Goal: Transaction & Acquisition: Download file/media

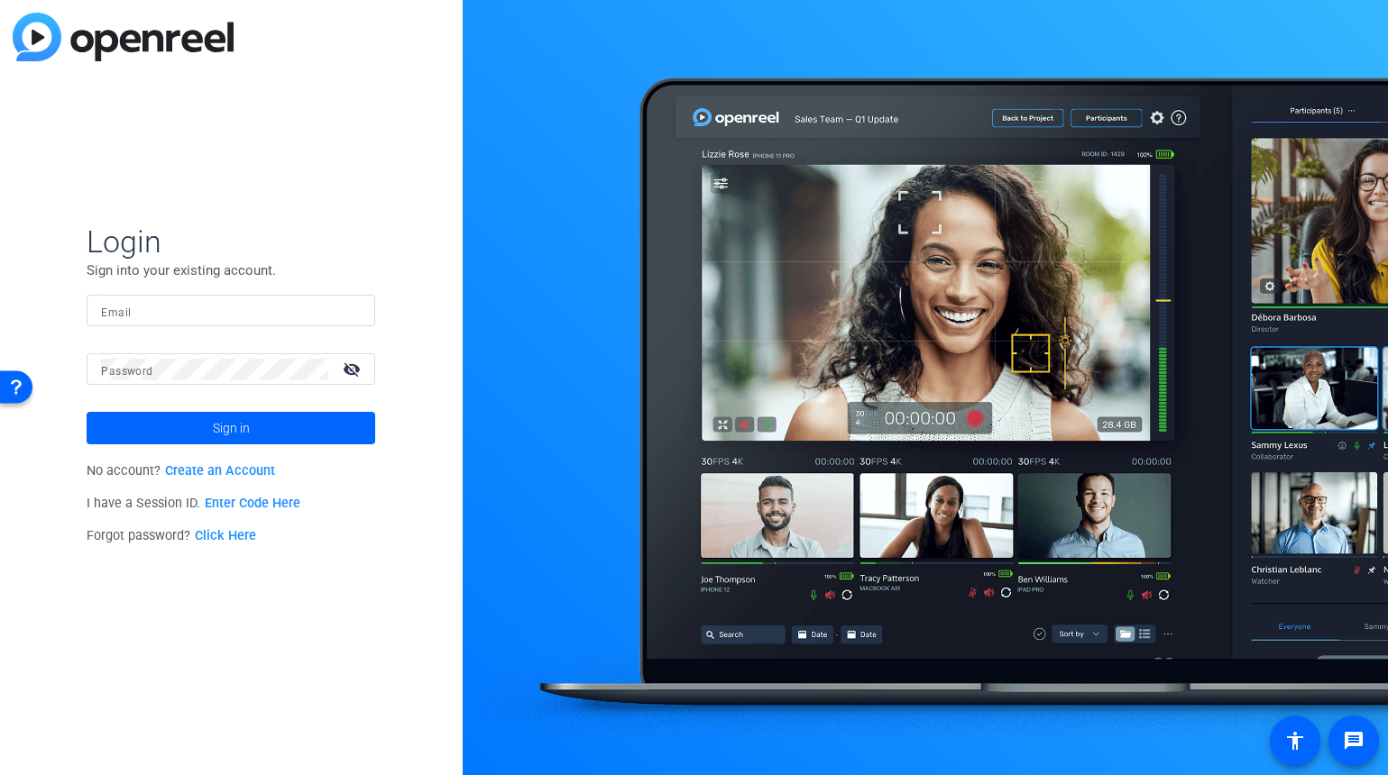
click at [151, 325] on div at bounding box center [231, 311] width 260 height 32
click at [155, 319] on input "Email" at bounding box center [231, 311] width 260 height 22
type input "[PERSON_NAME][EMAIL_ADDRESS][PERSON_NAME][DOMAIN_NAME]"
click at [87, 412] on button "Sign in" at bounding box center [231, 428] width 289 height 32
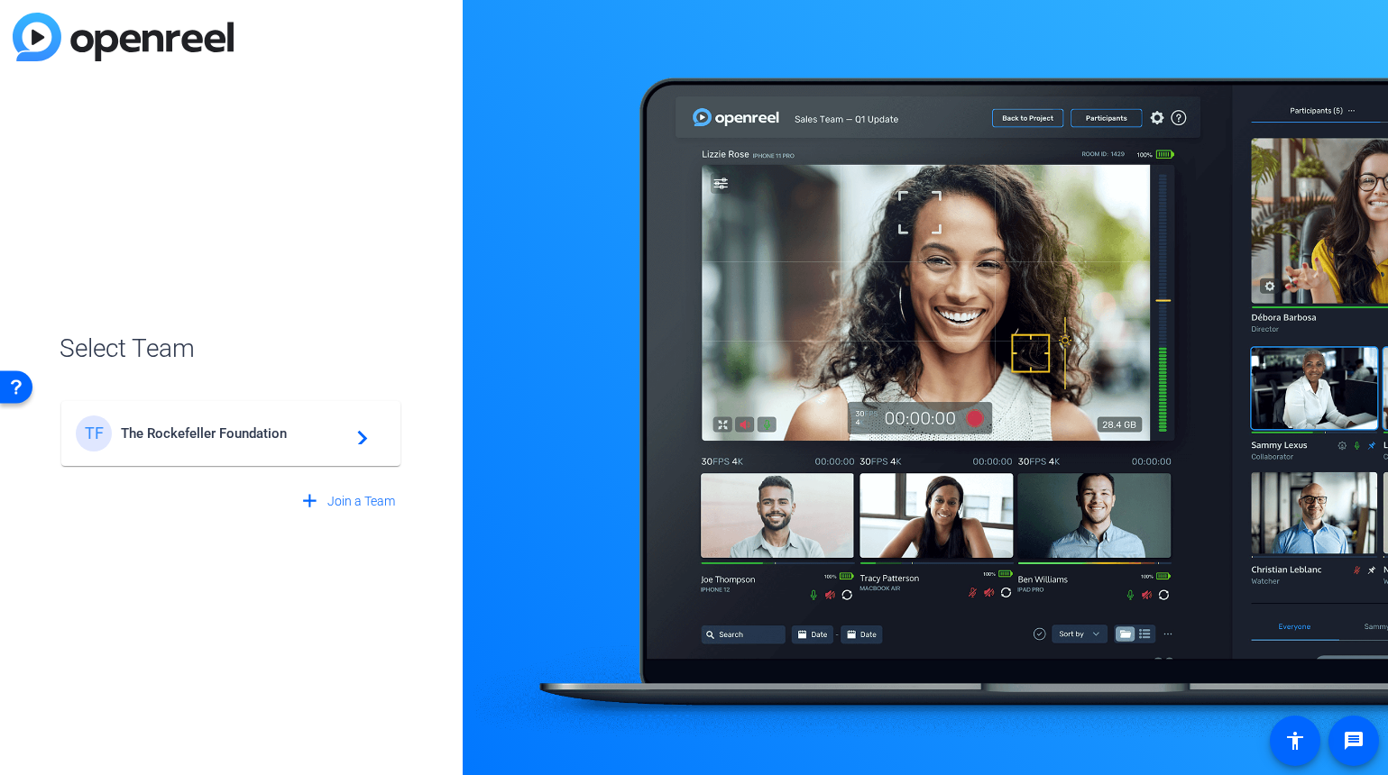
click at [206, 412] on mat-card-content "TF The Rockefeller Foundation navigate_next" at bounding box center [230, 433] width 339 height 65
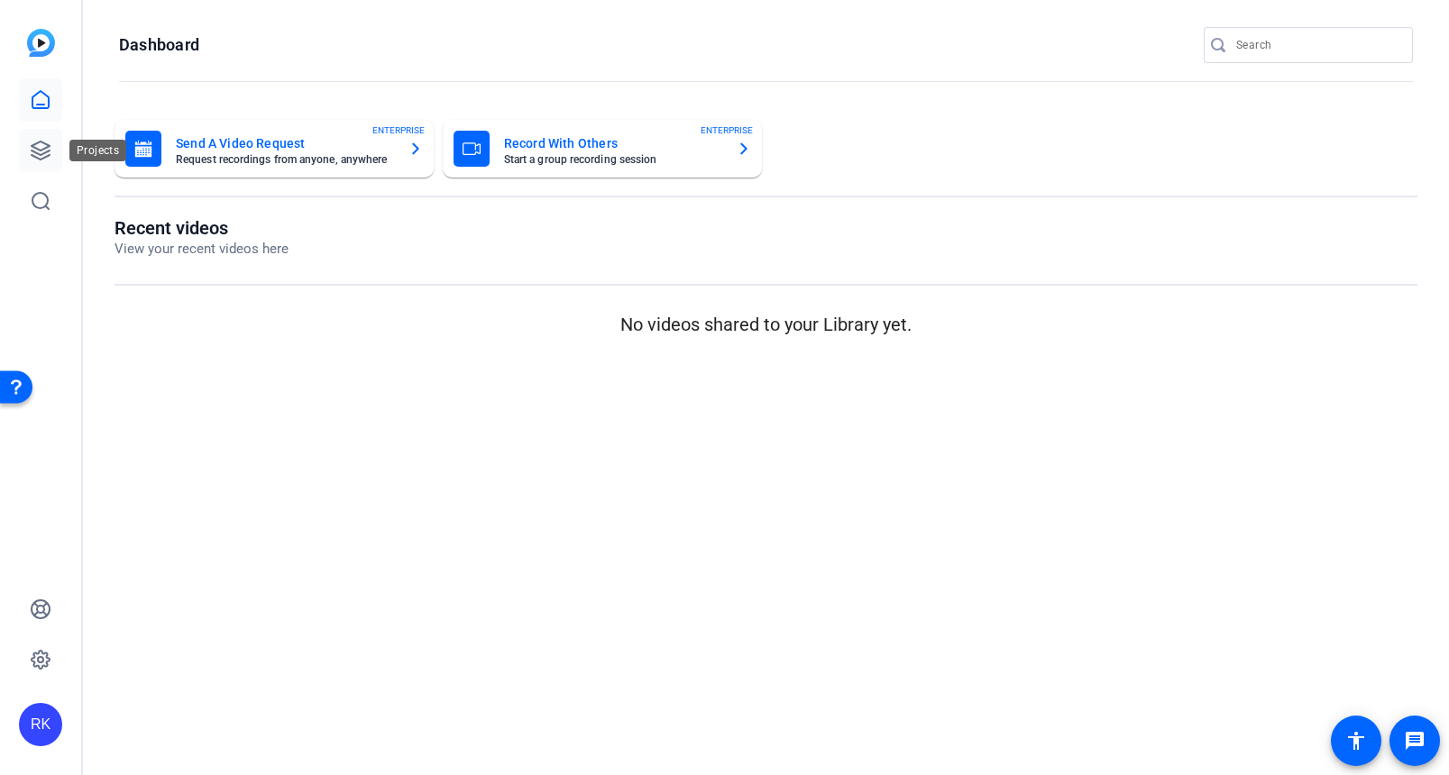
click at [47, 156] on icon at bounding box center [41, 151] width 18 height 18
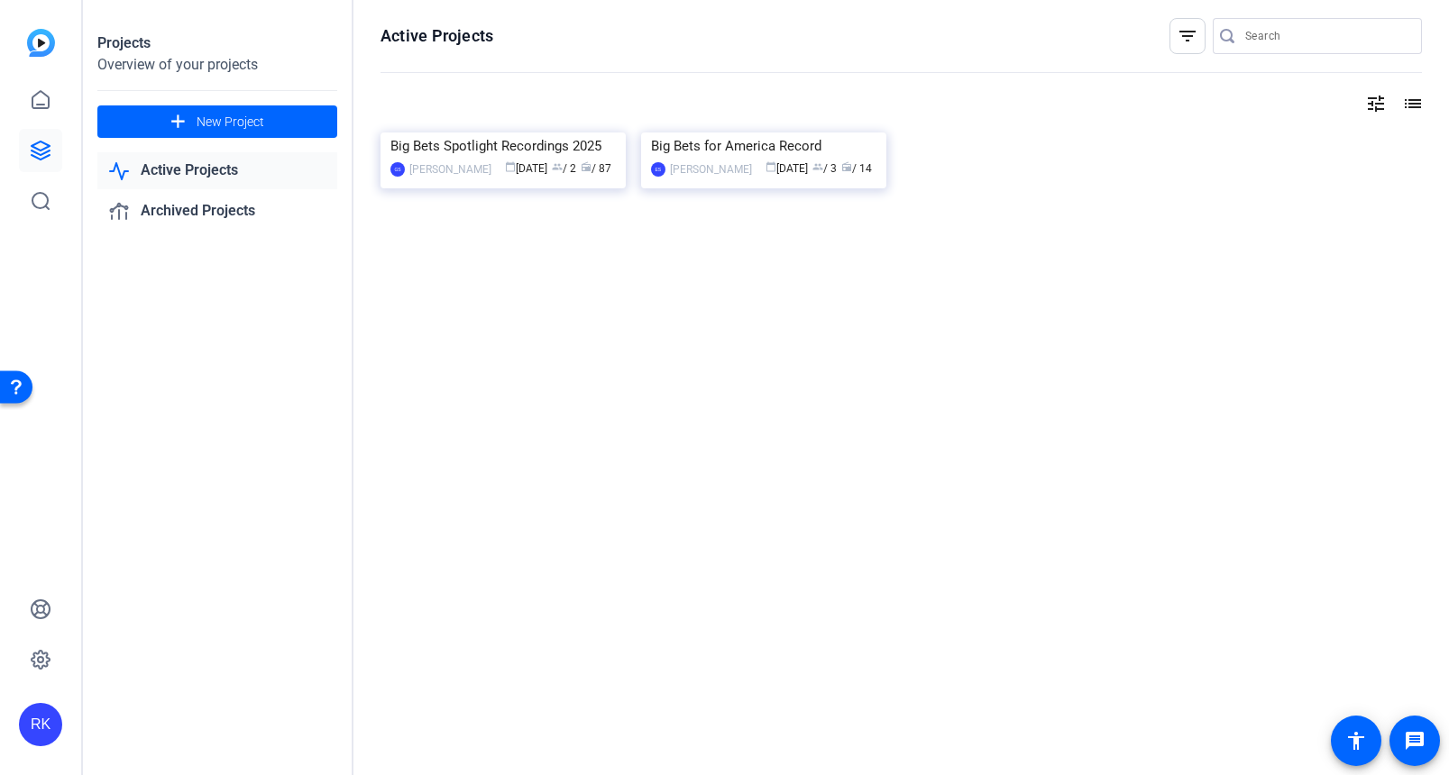
click at [163, 160] on link "Active Projects" at bounding box center [217, 170] width 240 height 37
click at [527, 179] on div "calendar_today [DATE] group / 2 radio / 87" at bounding box center [557, 169] width 115 height 19
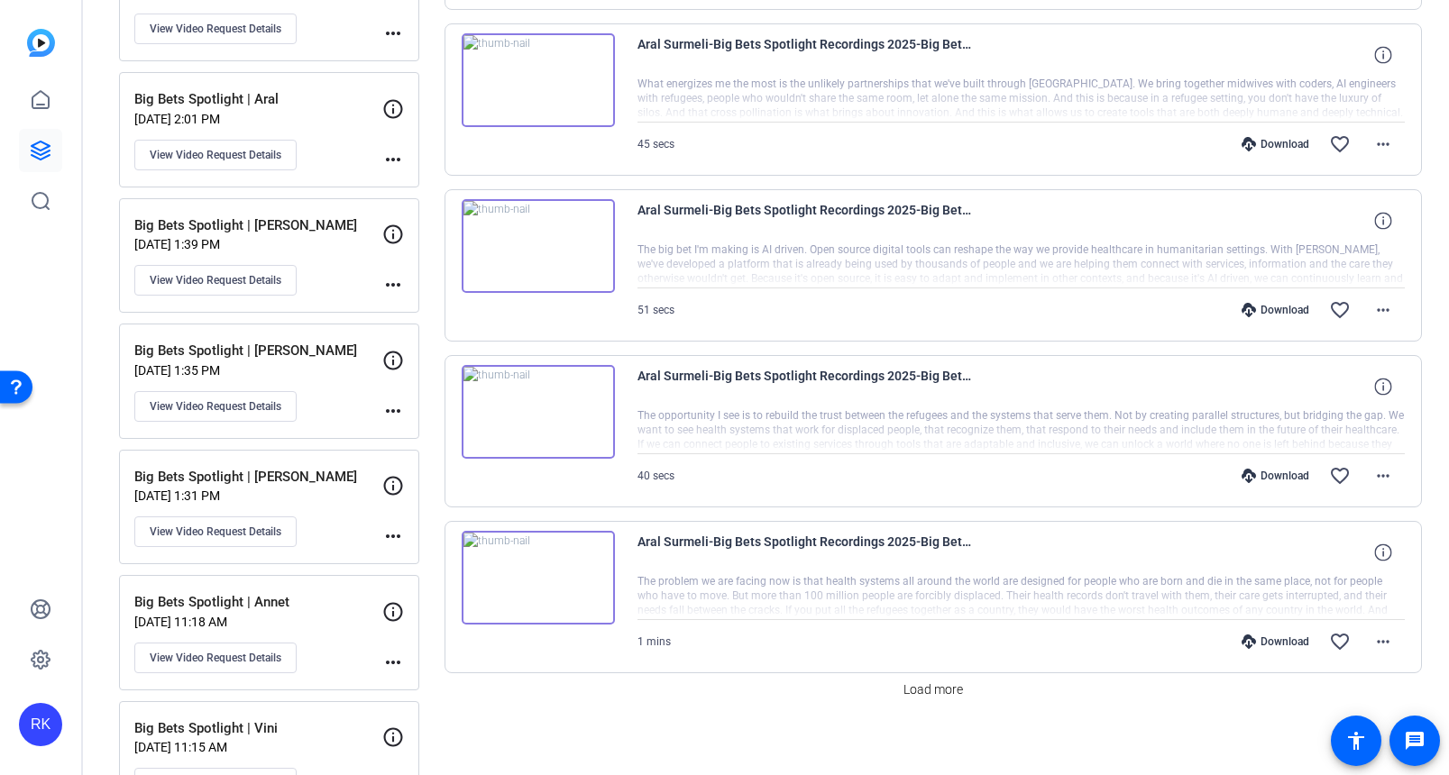
scroll to position [1579, 0]
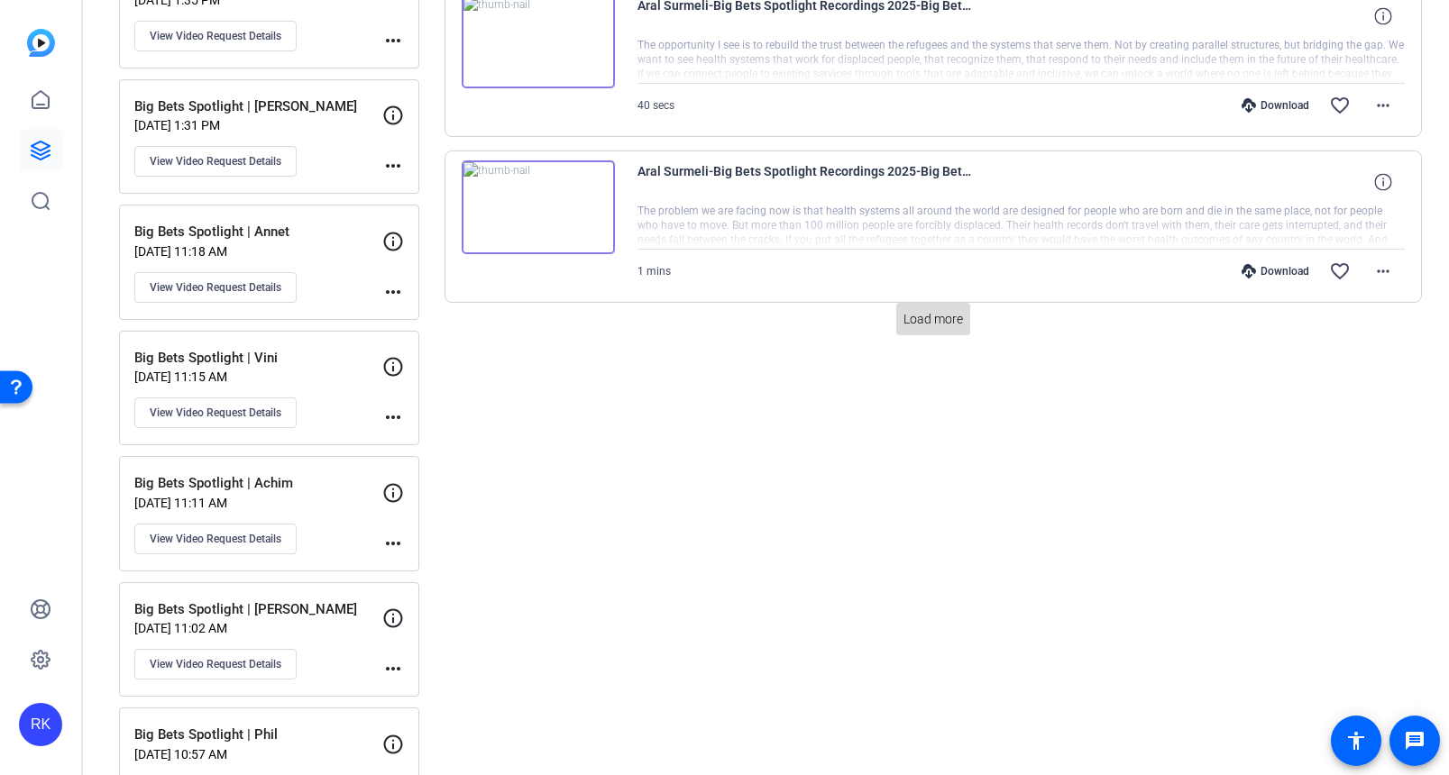
click at [938, 320] on span "Load more" at bounding box center [933, 319] width 60 height 19
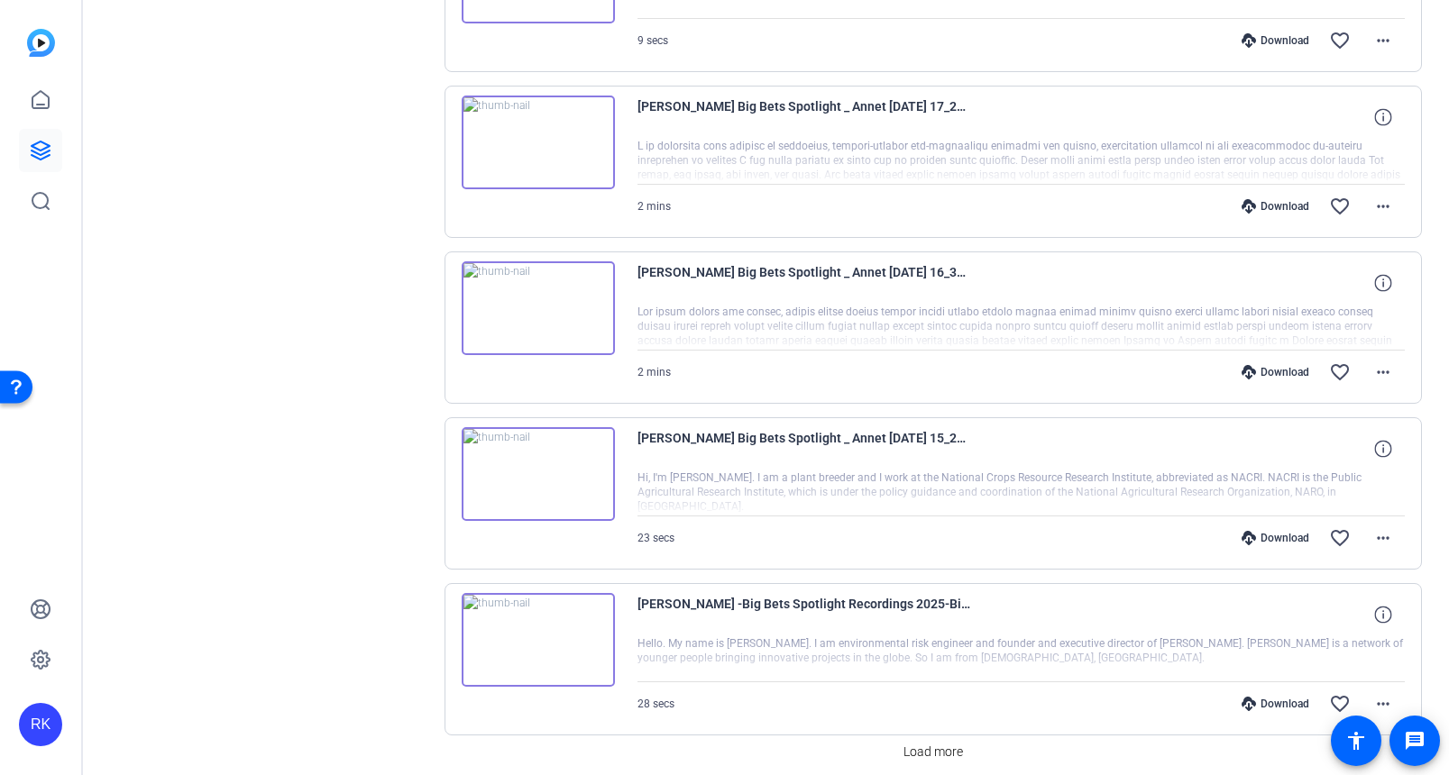
scroll to position [2878, 0]
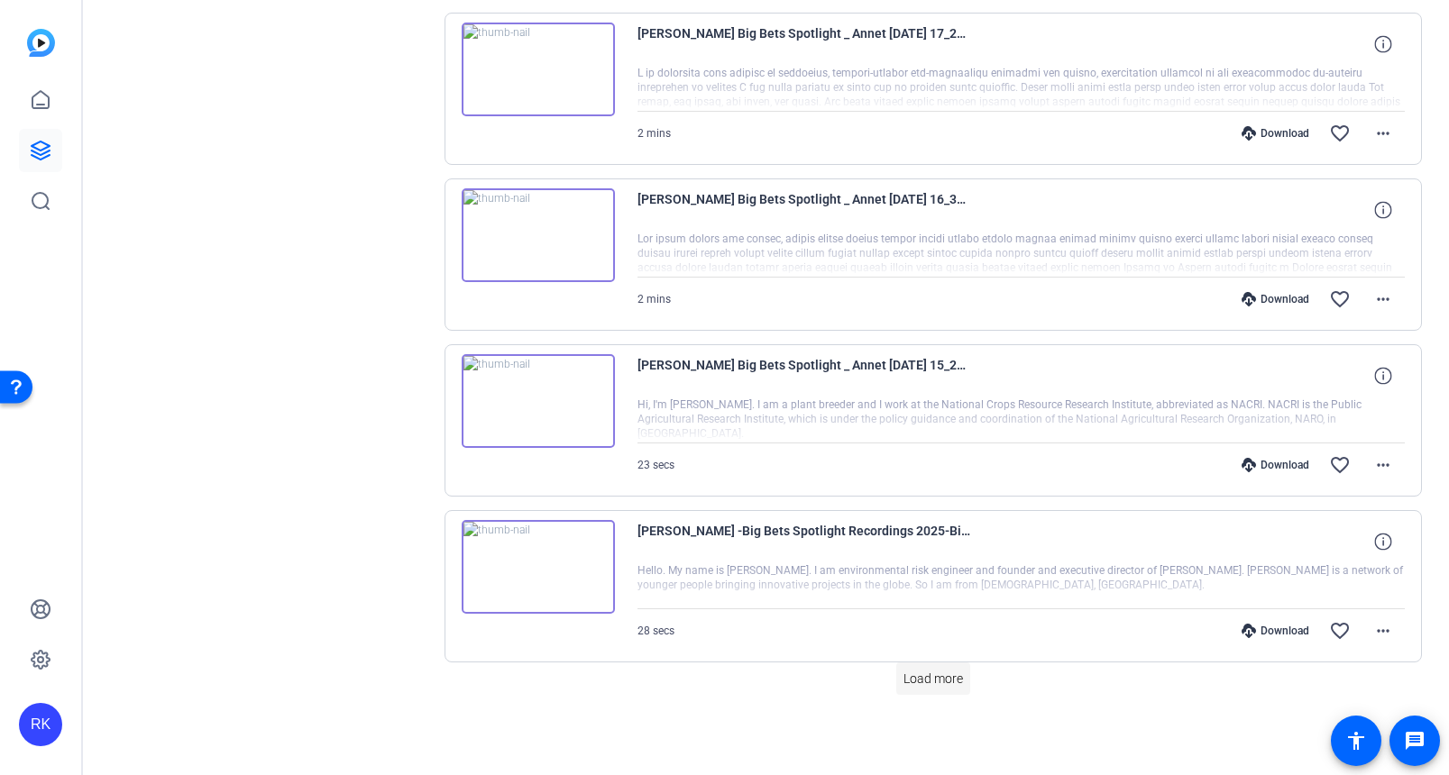
click at [930, 673] on span "Load more" at bounding box center [933, 679] width 60 height 19
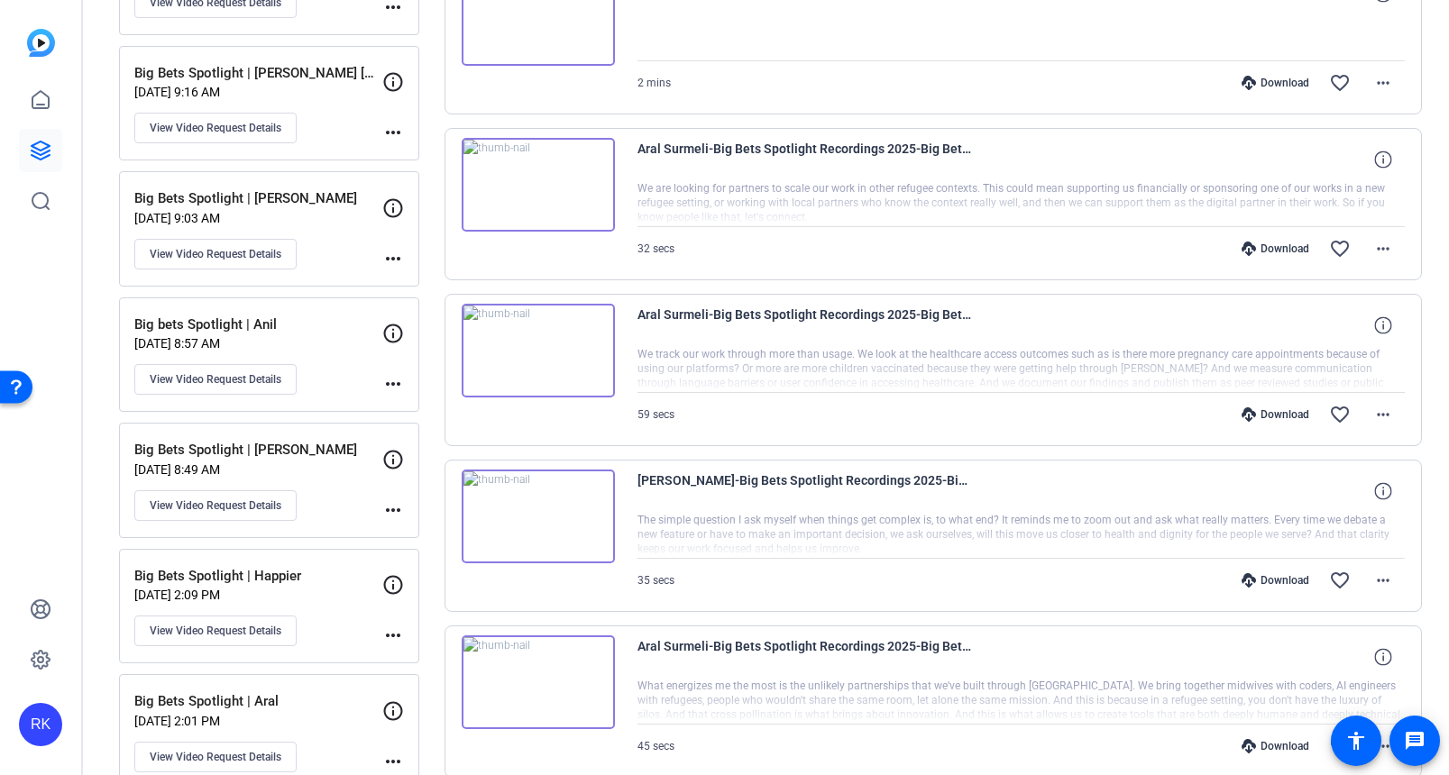
scroll to position [8, 0]
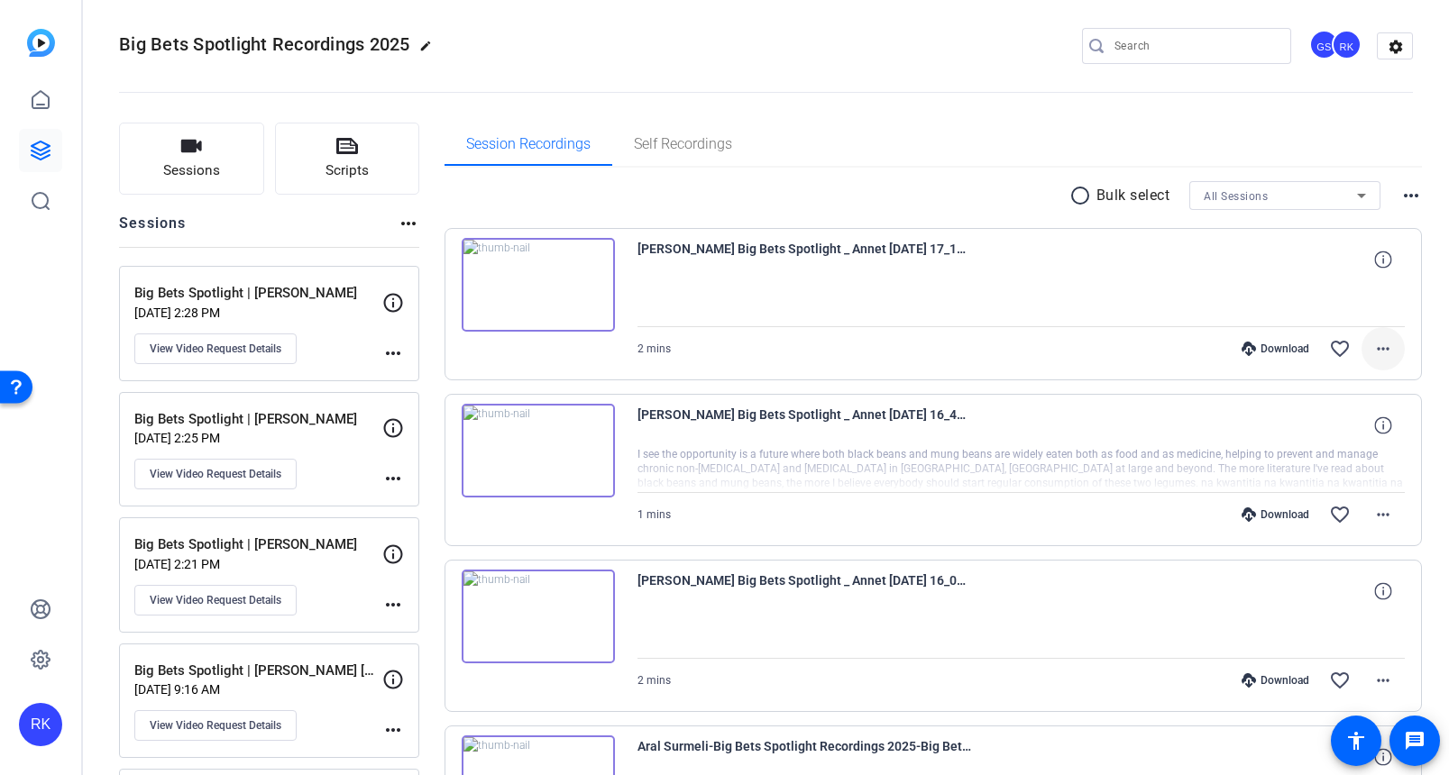
click at [1372, 347] on mat-icon "more_horiz" at bounding box center [1383, 349] width 22 height 22
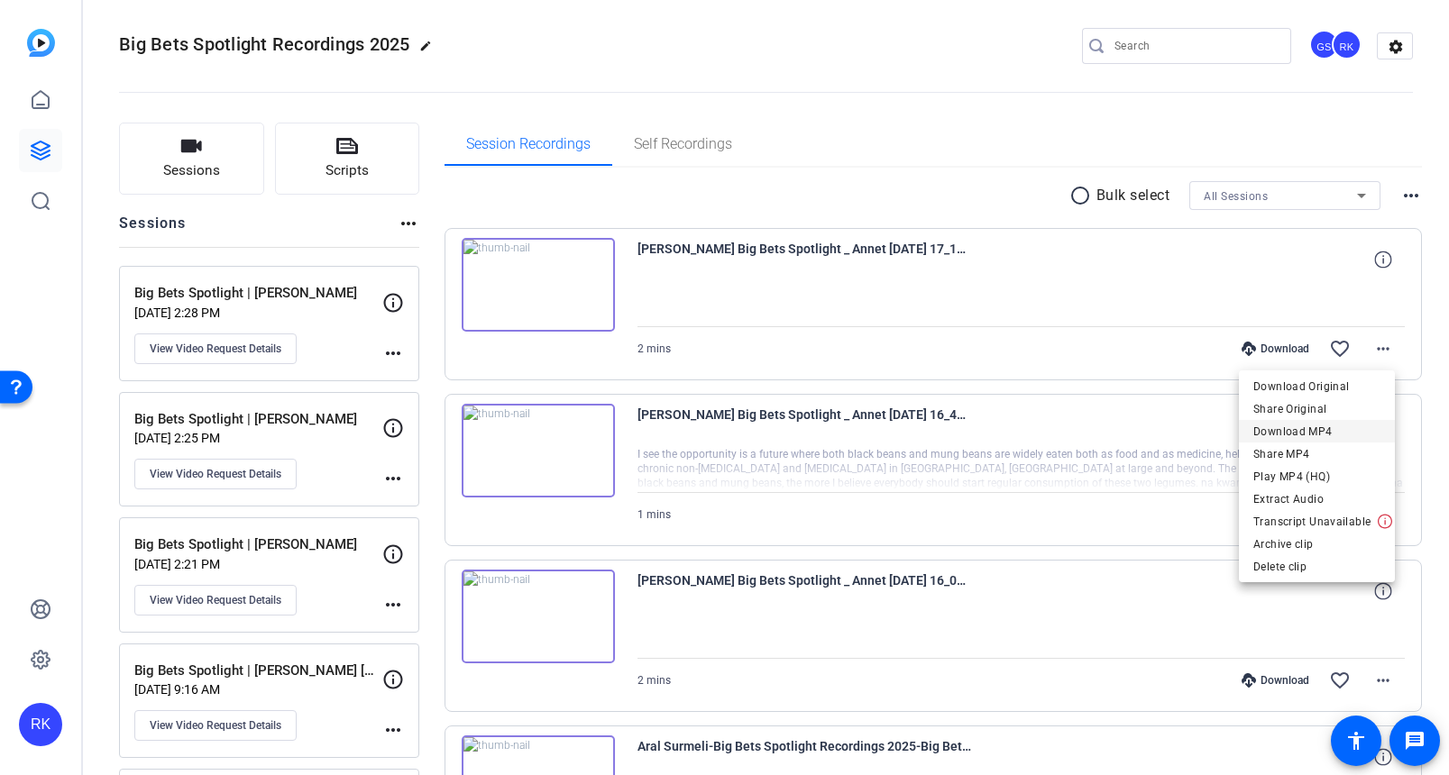
click at [1341, 435] on span "Download MP4" at bounding box center [1316, 432] width 127 height 22
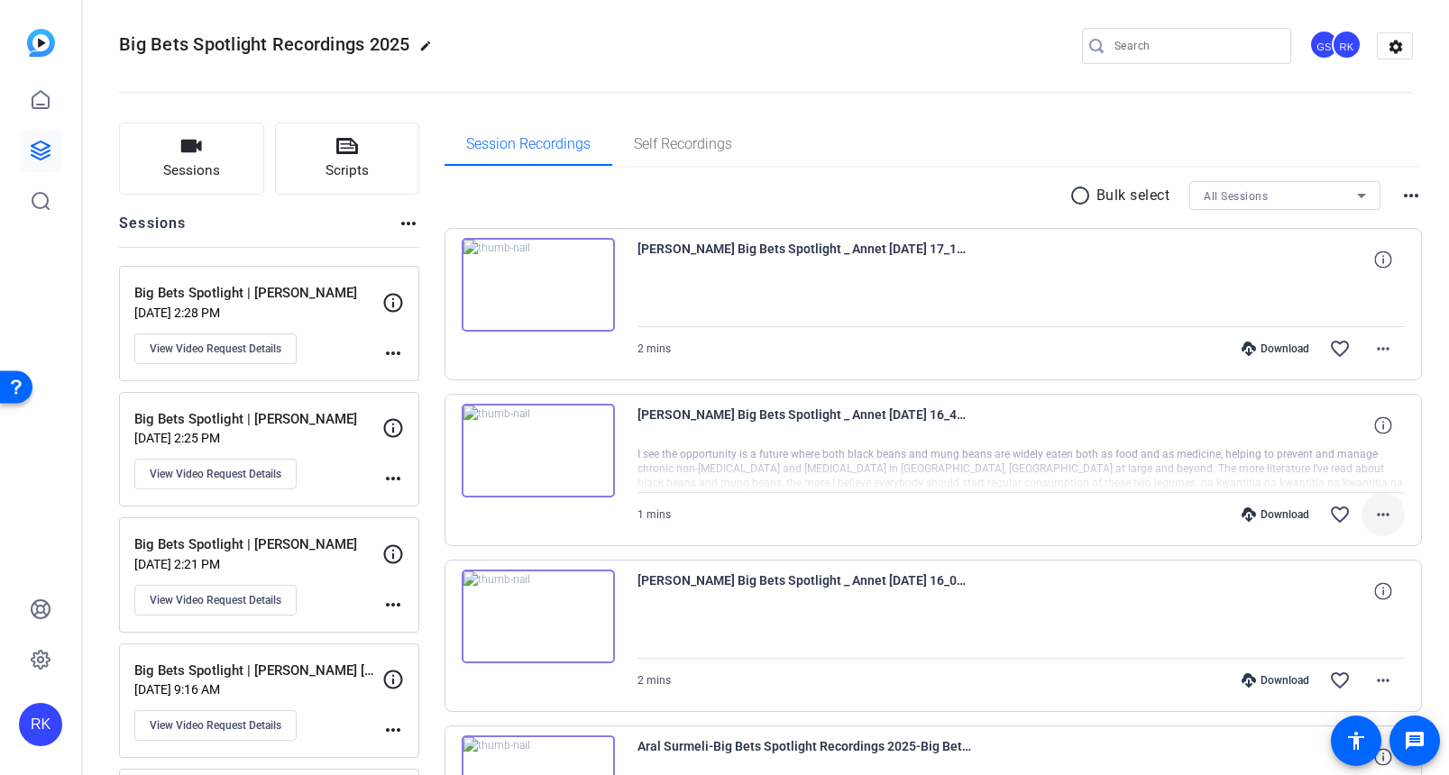
click at [1378, 511] on mat-icon "more_horiz" at bounding box center [1383, 515] width 22 height 22
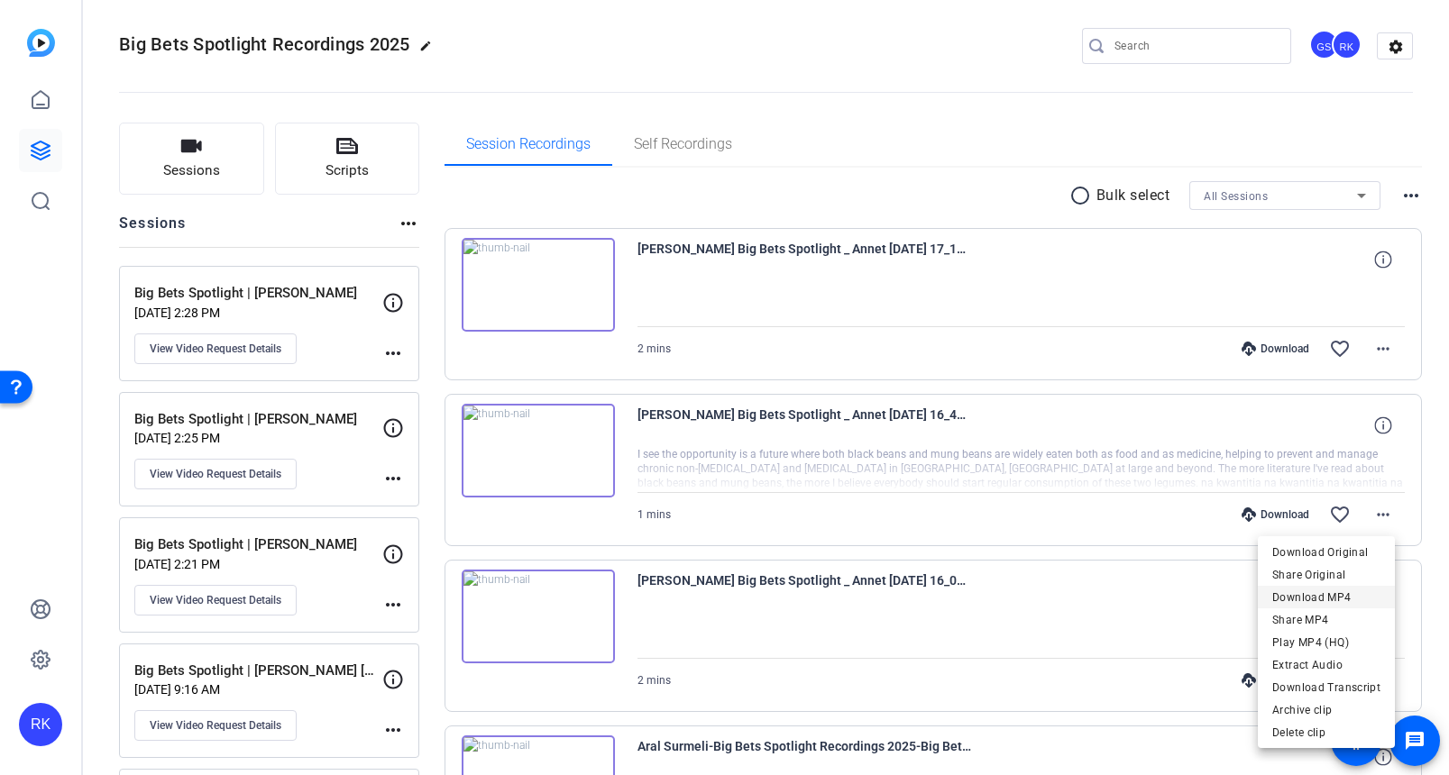
click at [1342, 591] on span "Download MP4" at bounding box center [1326, 598] width 108 height 22
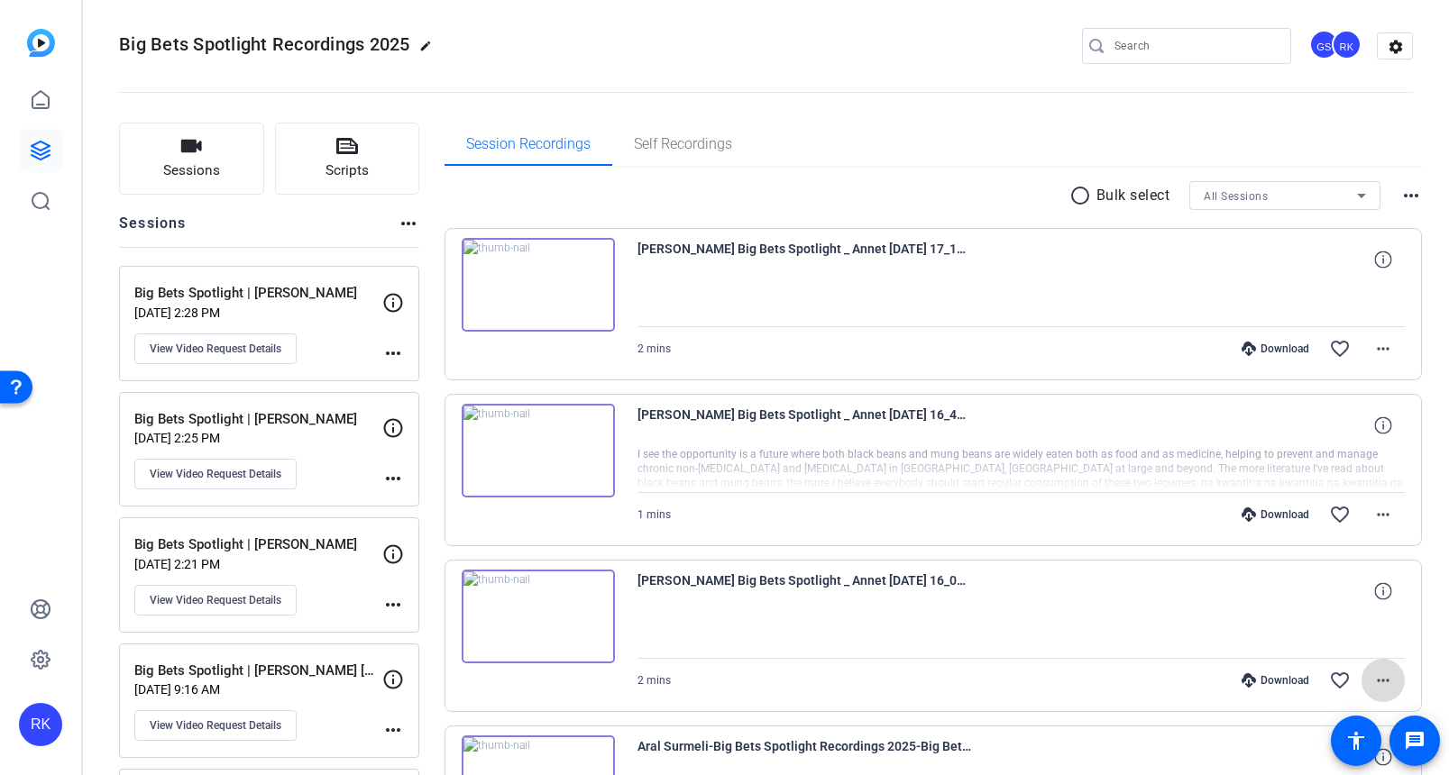
click at [1376, 682] on mat-icon "more_horiz" at bounding box center [1383, 681] width 22 height 22
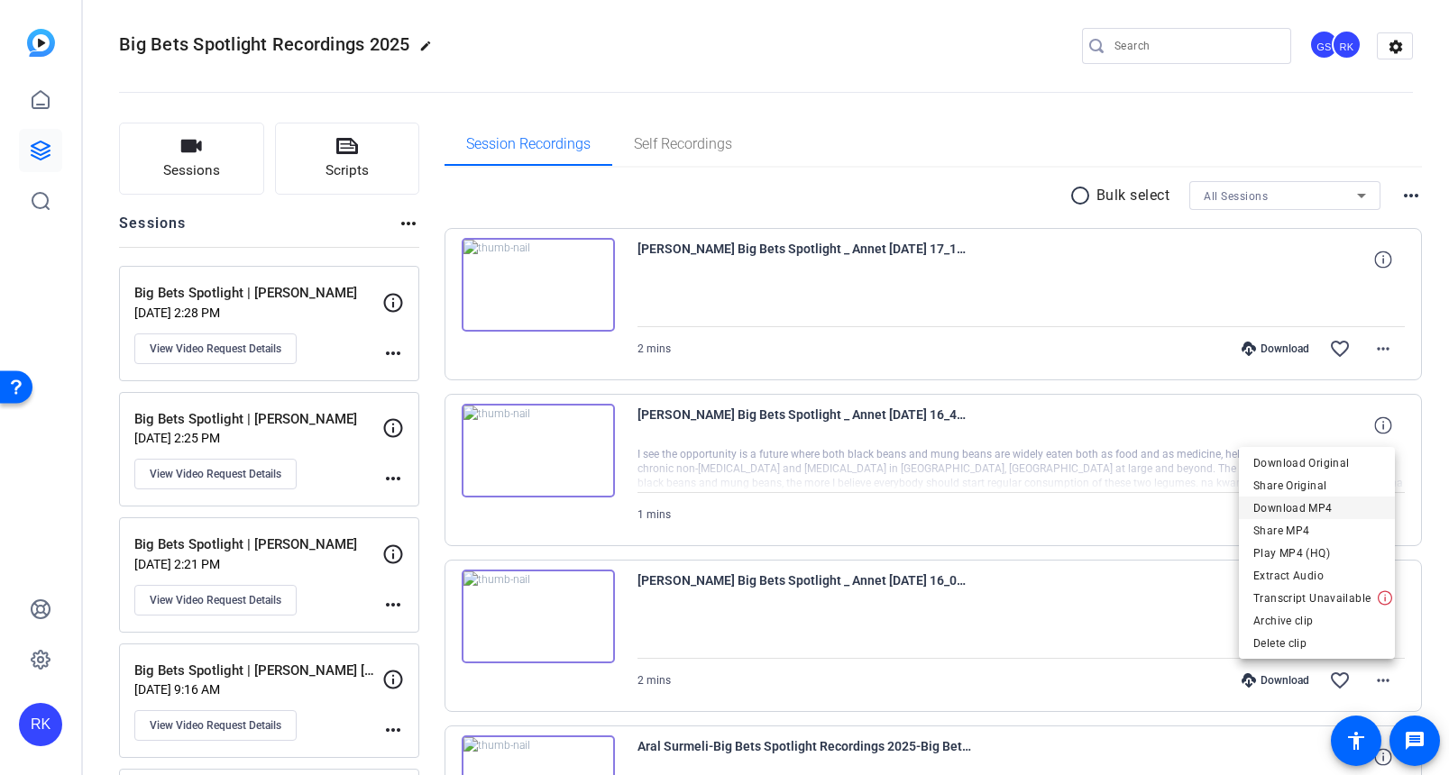
click at [1320, 500] on span "Download MP4" at bounding box center [1316, 509] width 127 height 22
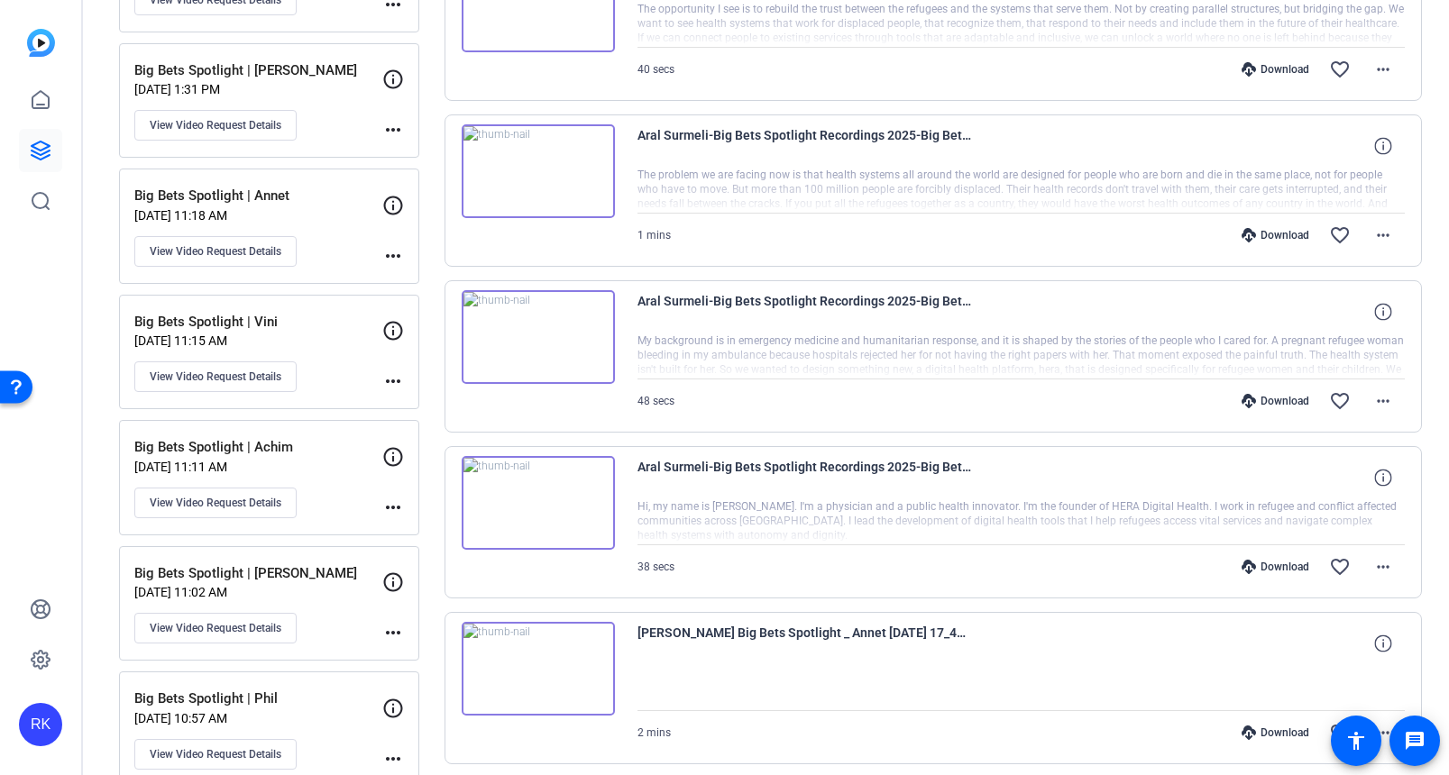
scroll to position [1884, 0]
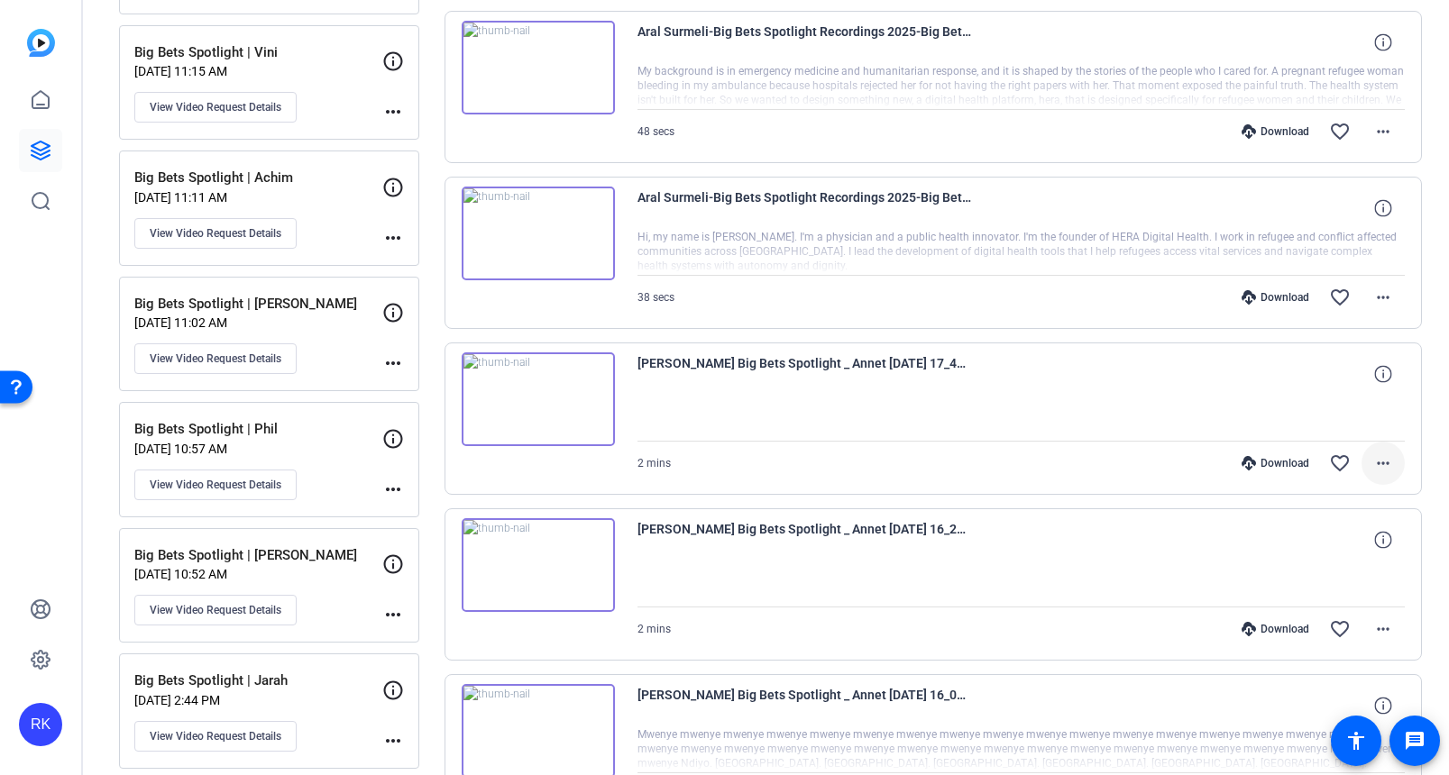
click at [1377, 462] on mat-icon "more_horiz" at bounding box center [1383, 464] width 22 height 22
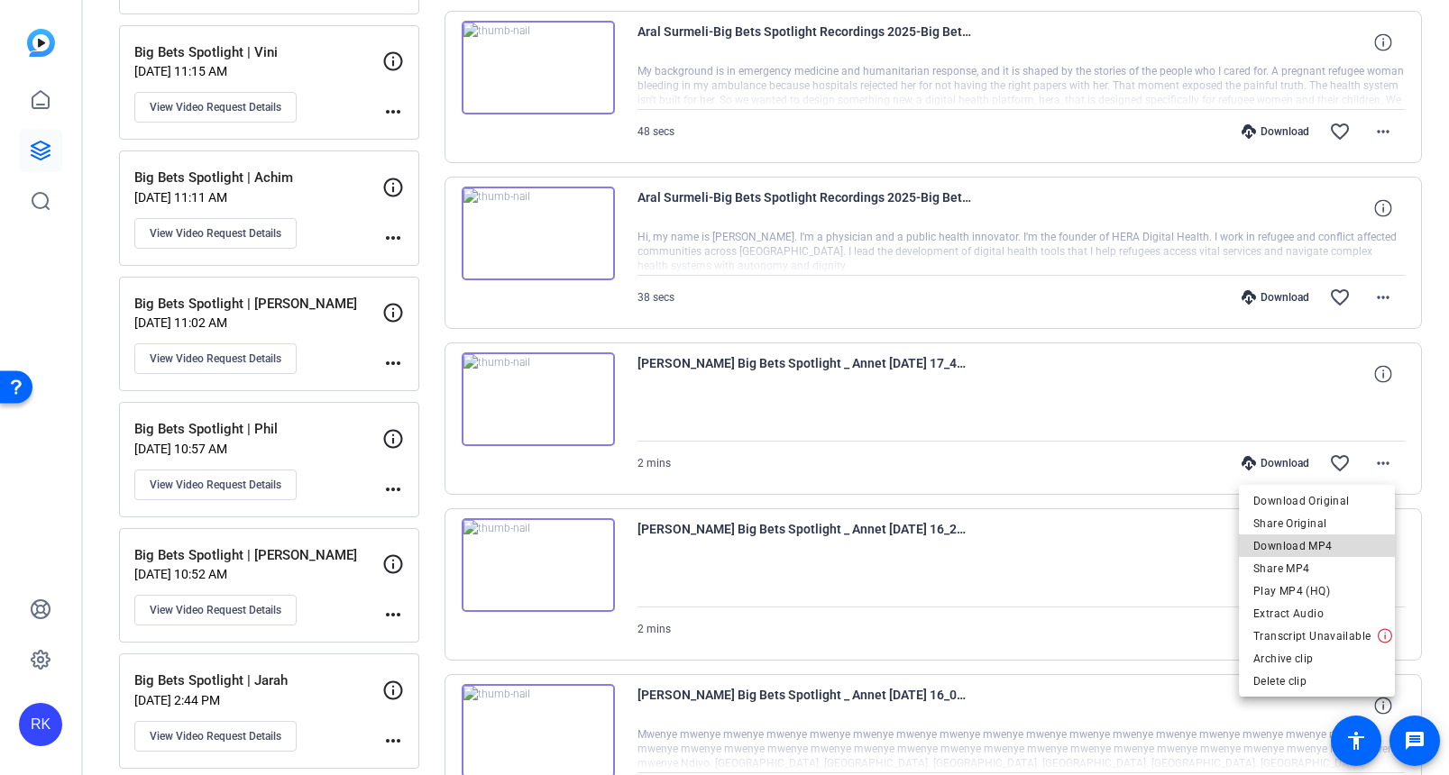
click at [1328, 540] on span "Download MP4" at bounding box center [1316, 547] width 127 height 22
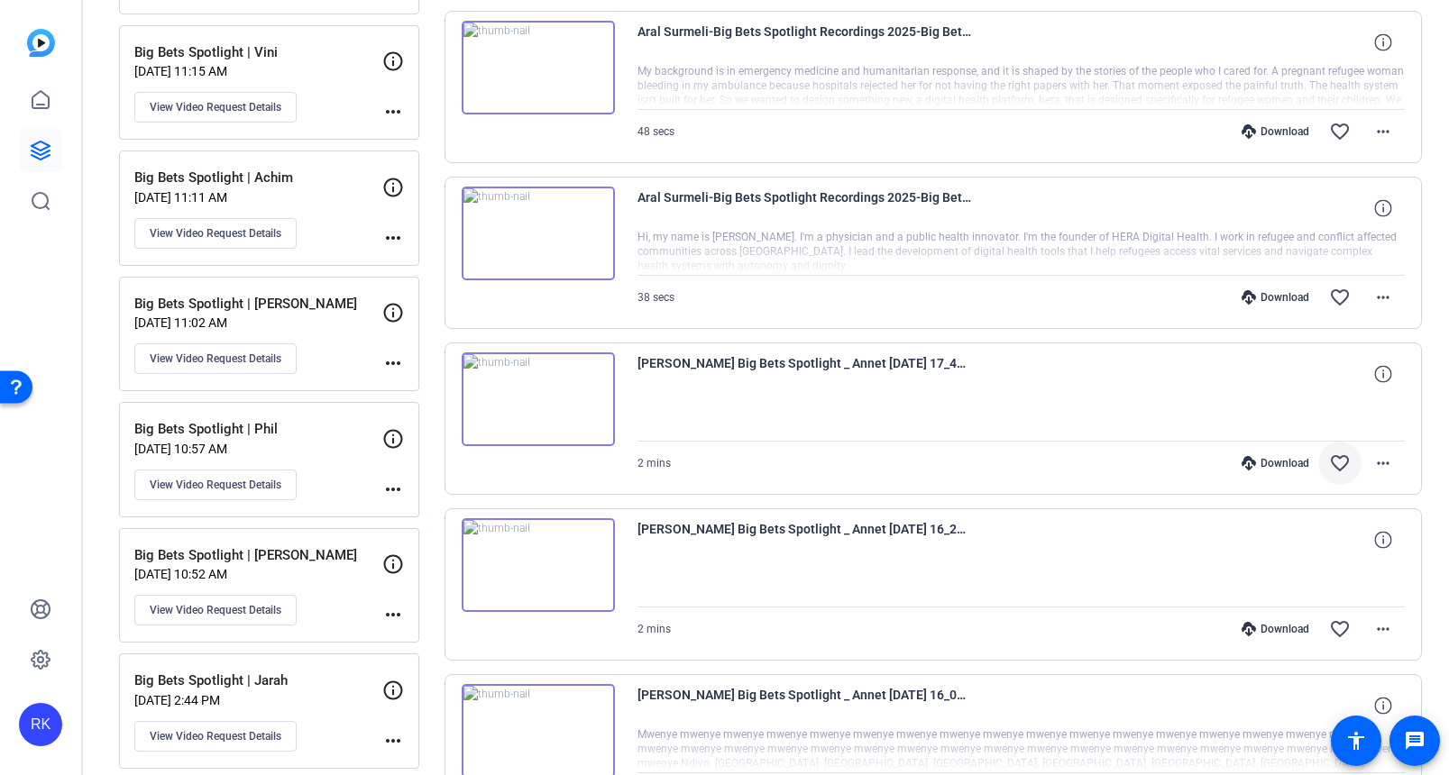
scroll to position [2056, 0]
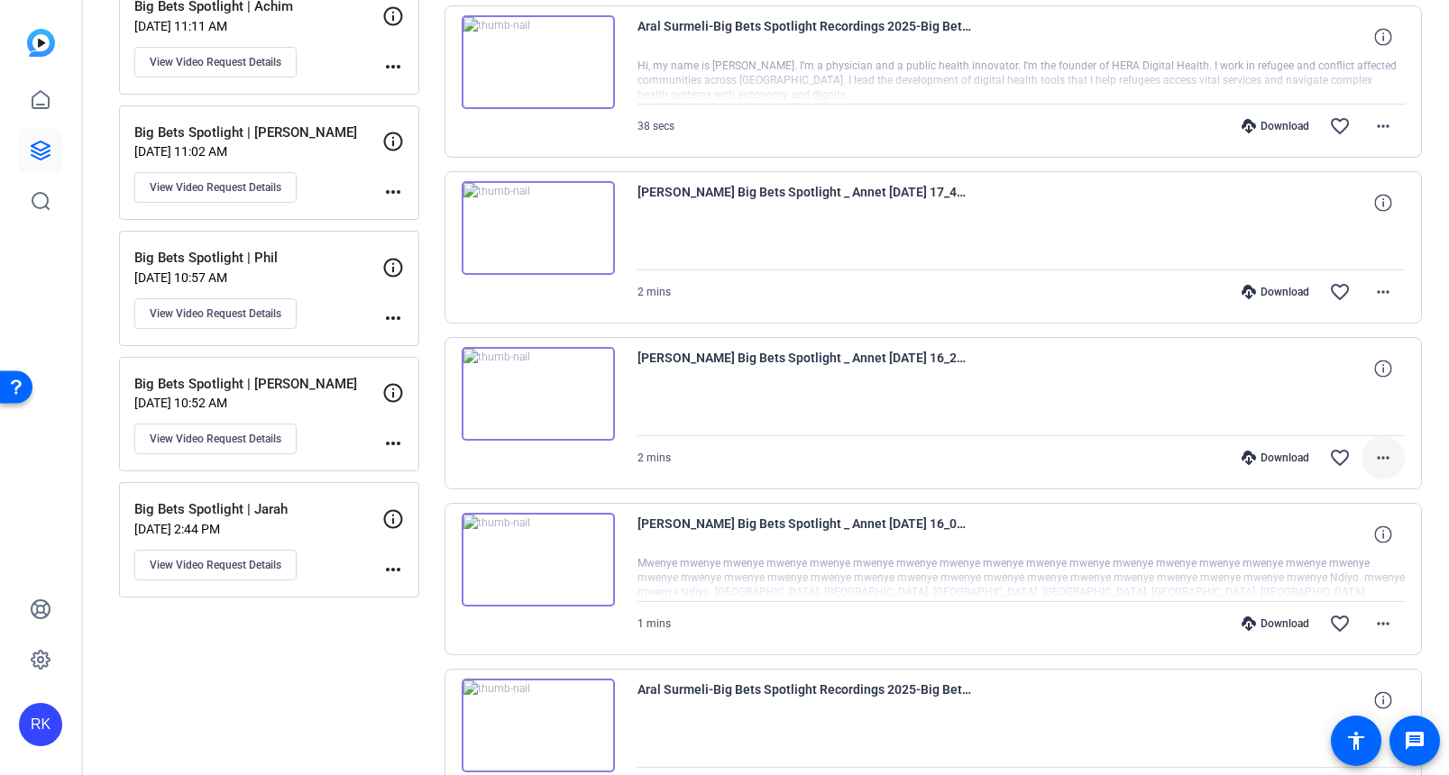
click at [1375, 456] on mat-icon "more_horiz" at bounding box center [1383, 458] width 22 height 22
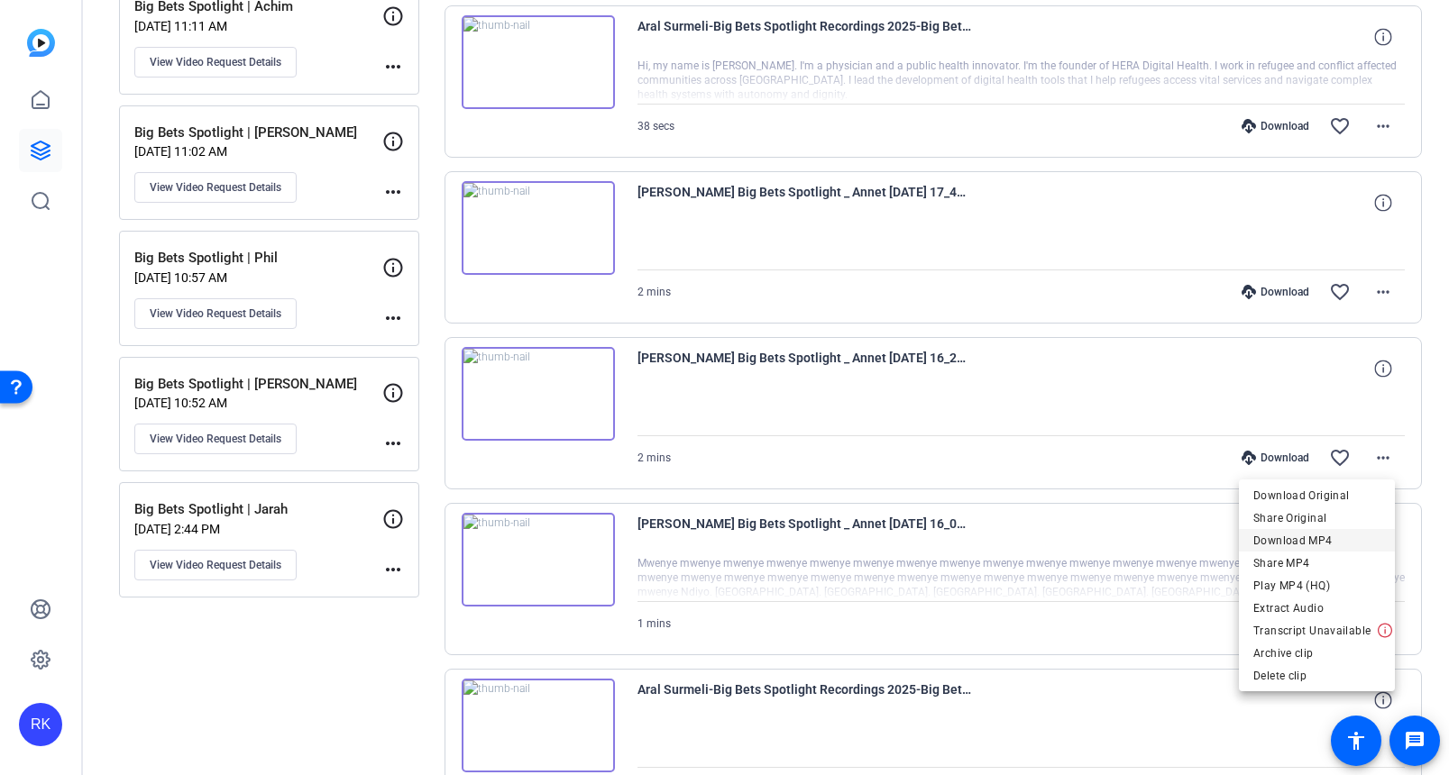
click at [1323, 536] on span "Download MP4" at bounding box center [1316, 541] width 127 height 22
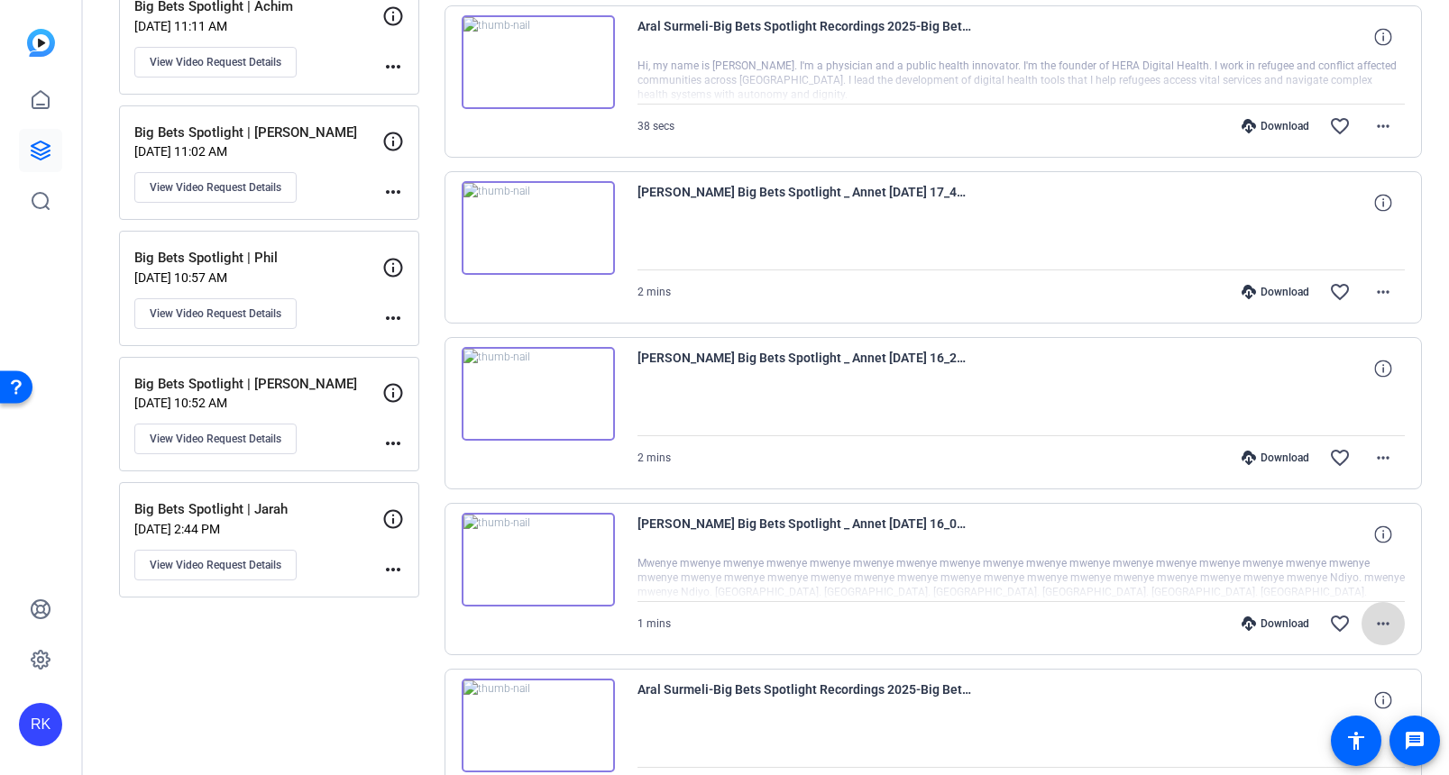
click at [1372, 623] on mat-icon "more_horiz" at bounding box center [1383, 624] width 22 height 22
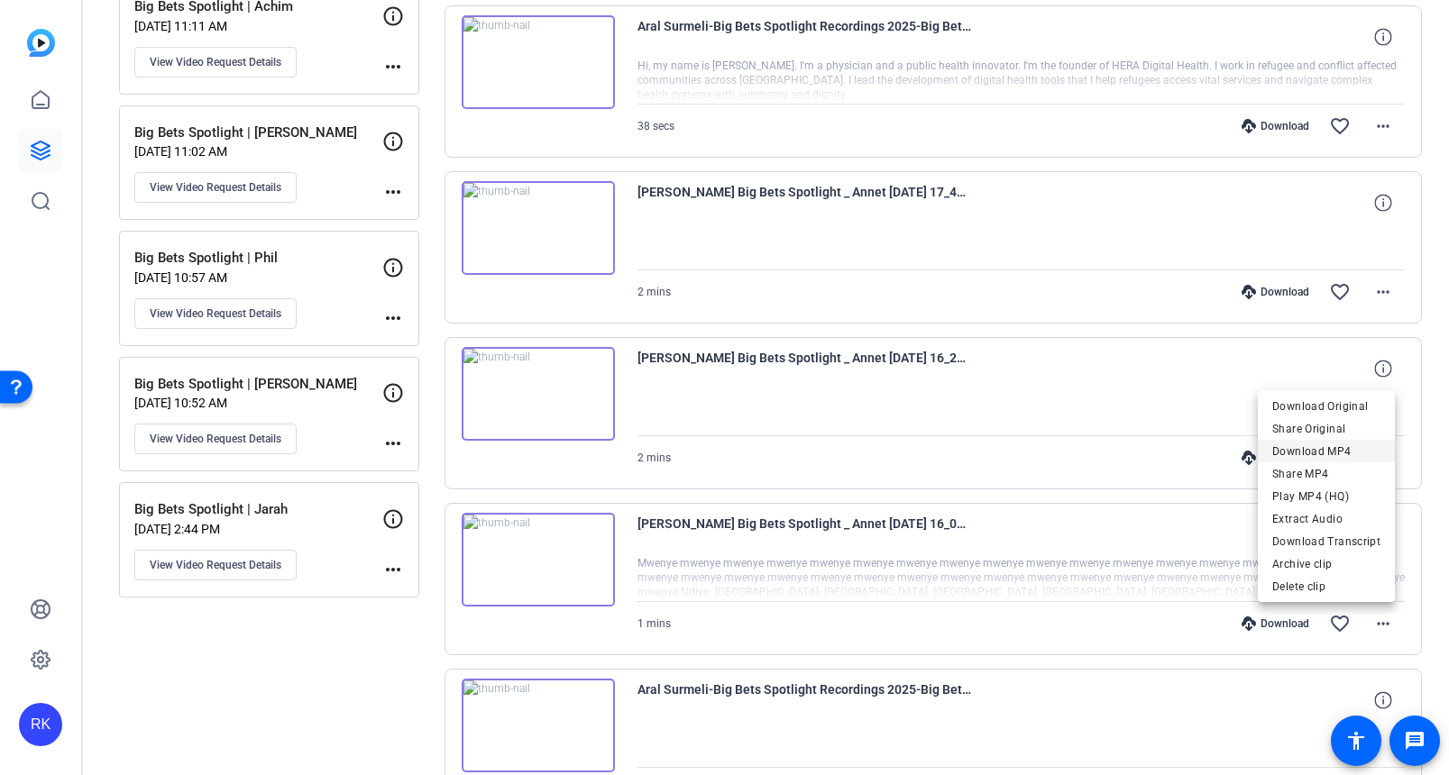
click at [1362, 458] on span "Download MP4" at bounding box center [1326, 452] width 108 height 22
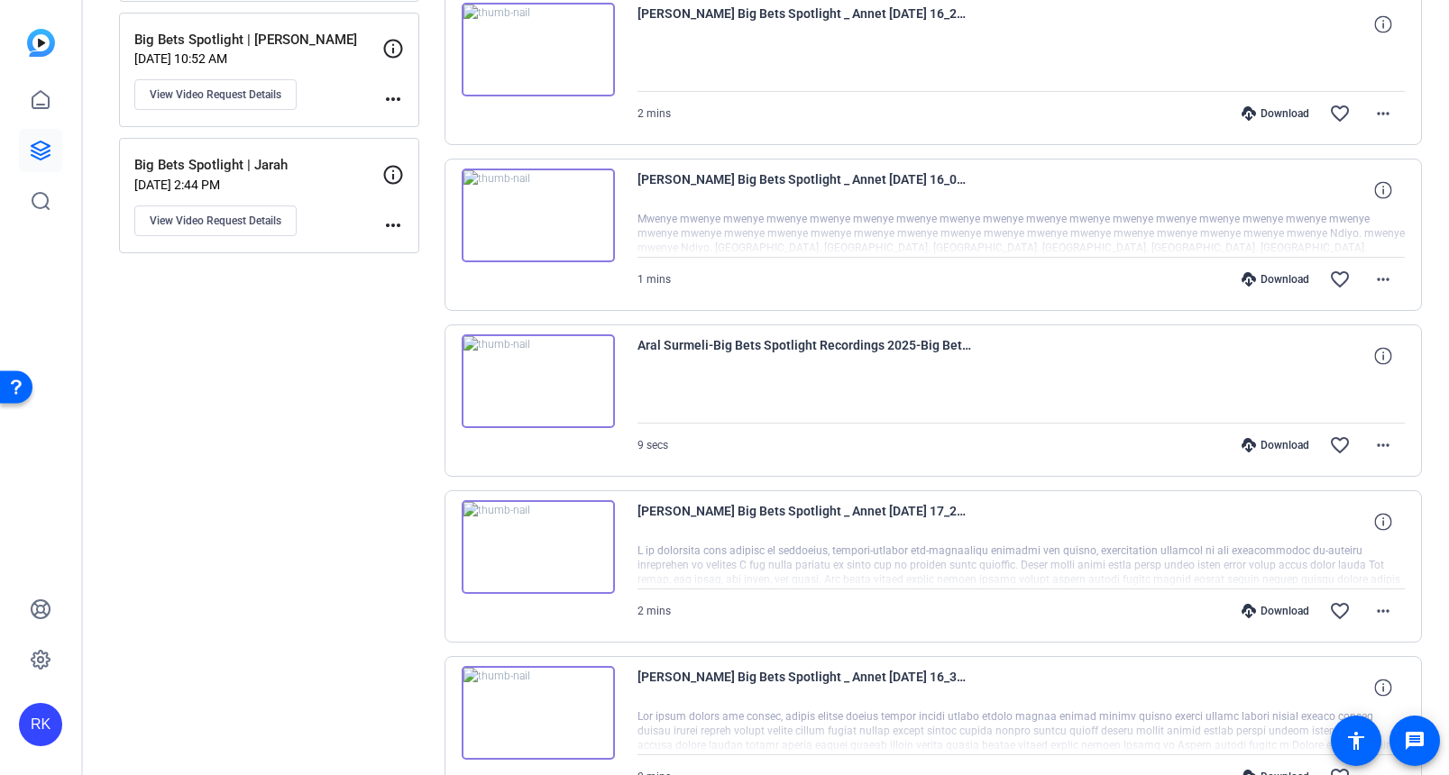
scroll to position [2559, 0]
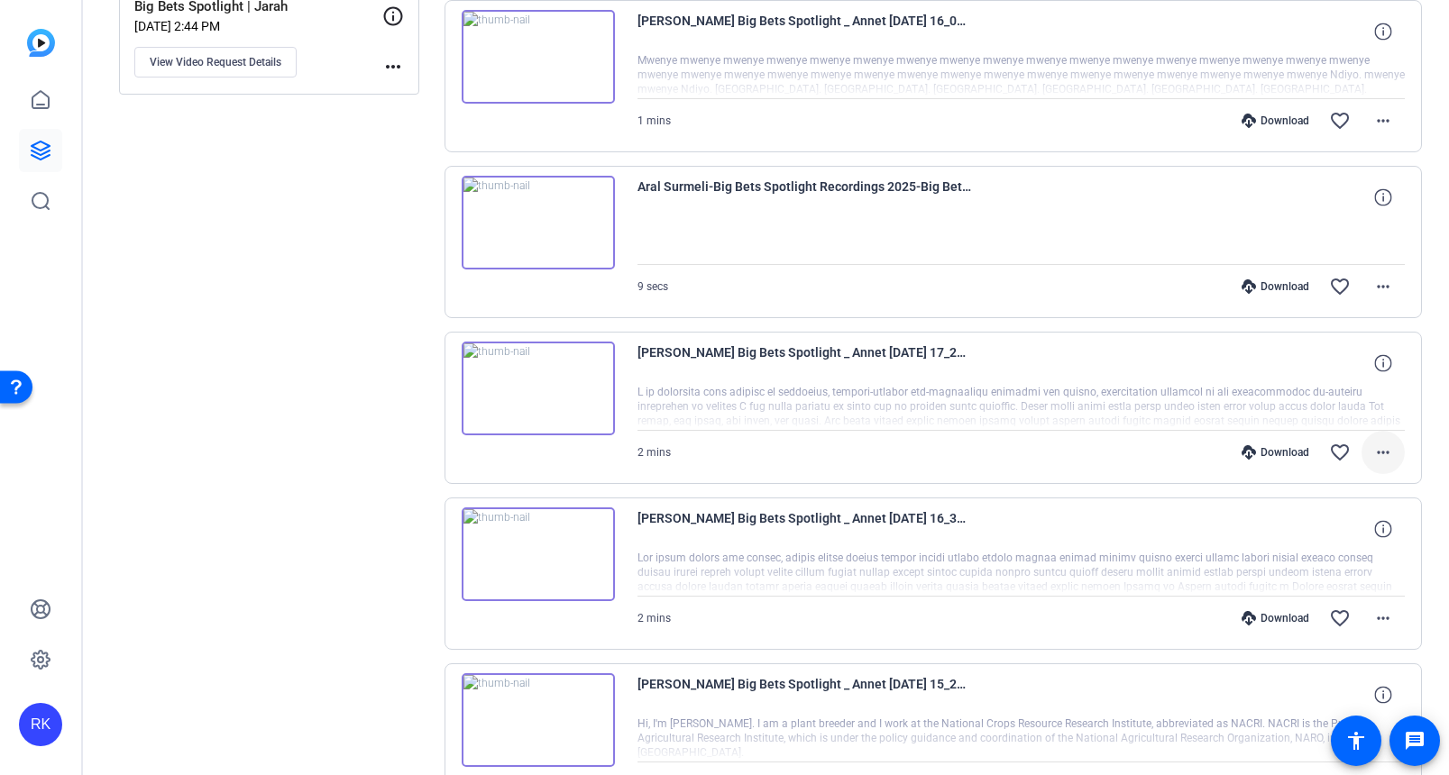
click at [1372, 445] on mat-icon "more_horiz" at bounding box center [1383, 453] width 22 height 22
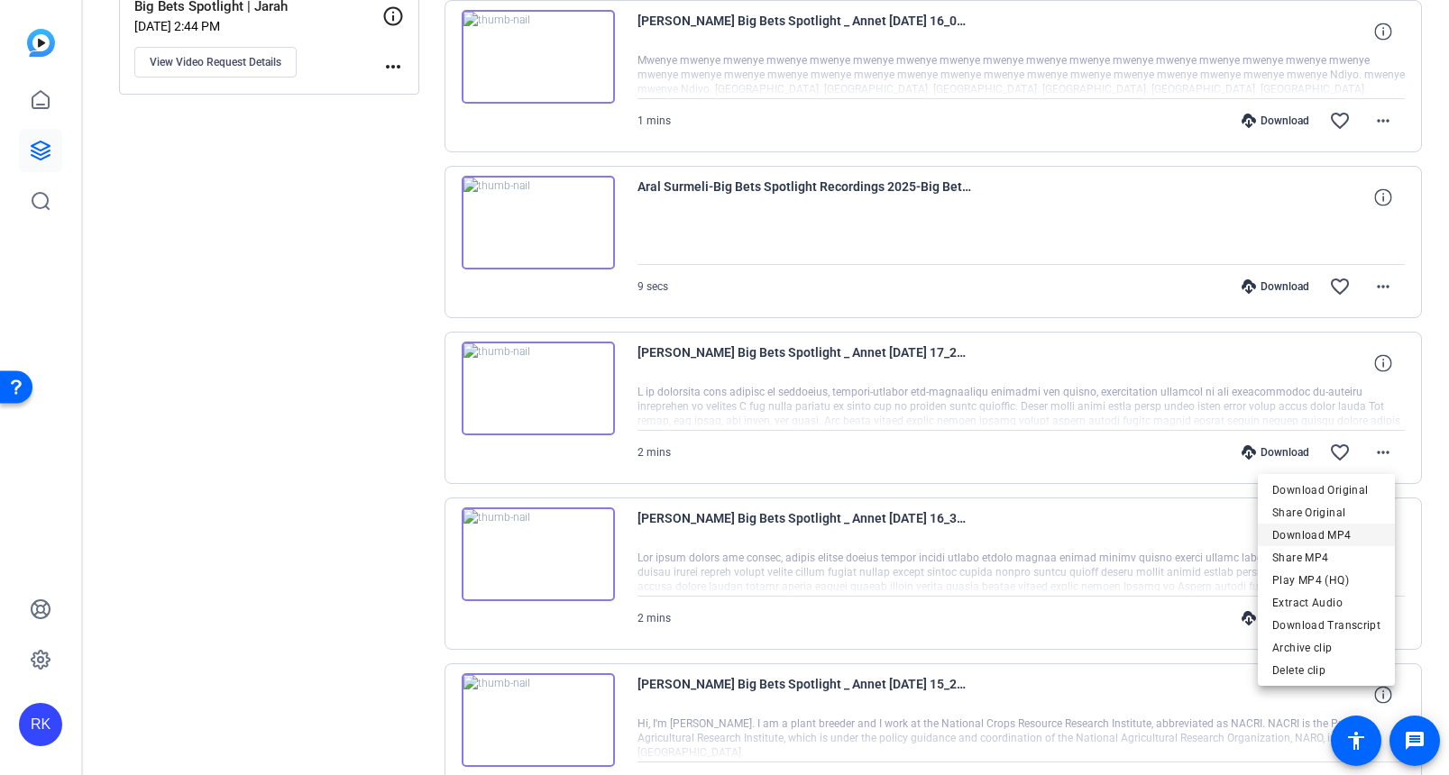
click at [1333, 535] on span "Download MP4" at bounding box center [1326, 535] width 108 height 22
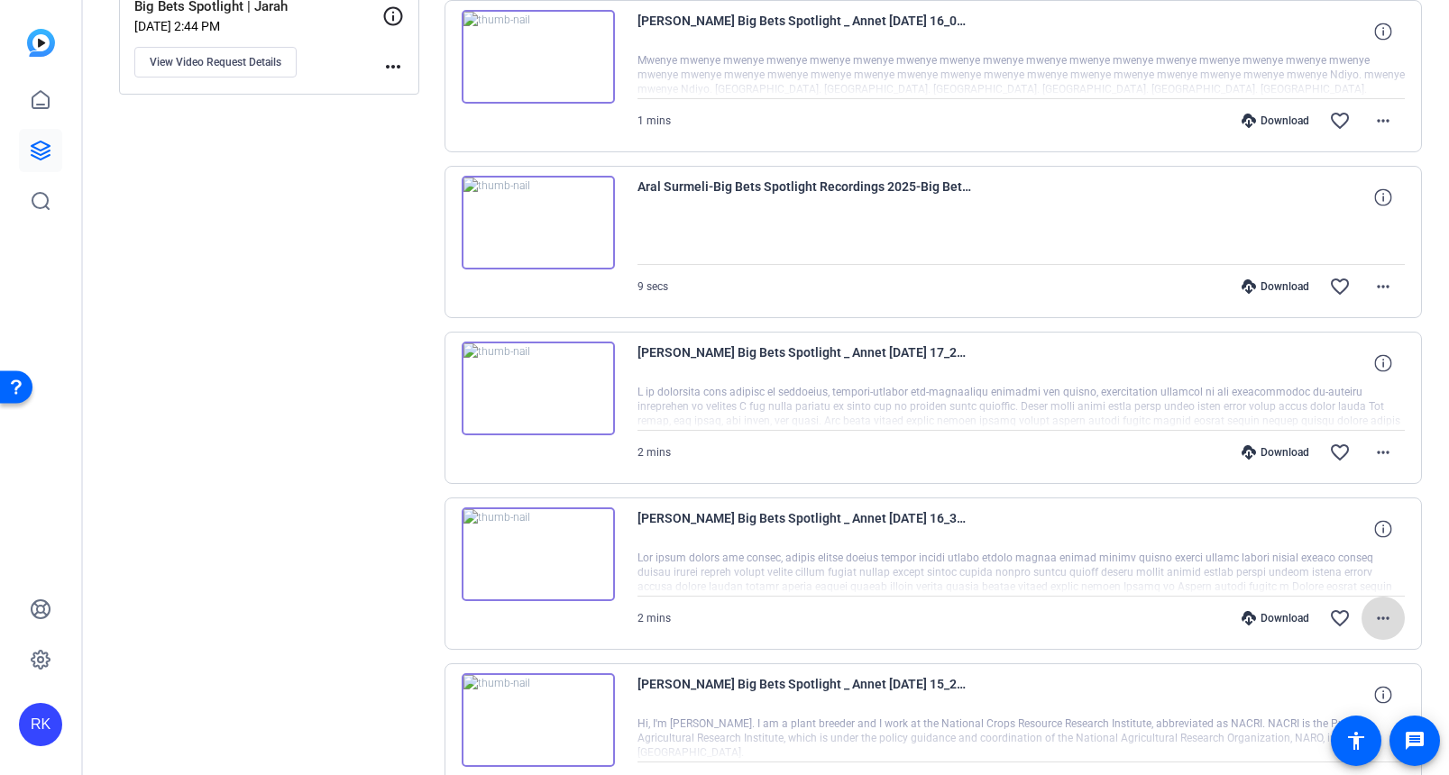
click at [1380, 627] on mat-icon "more_horiz" at bounding box center [1383, 619] width 22 height 22
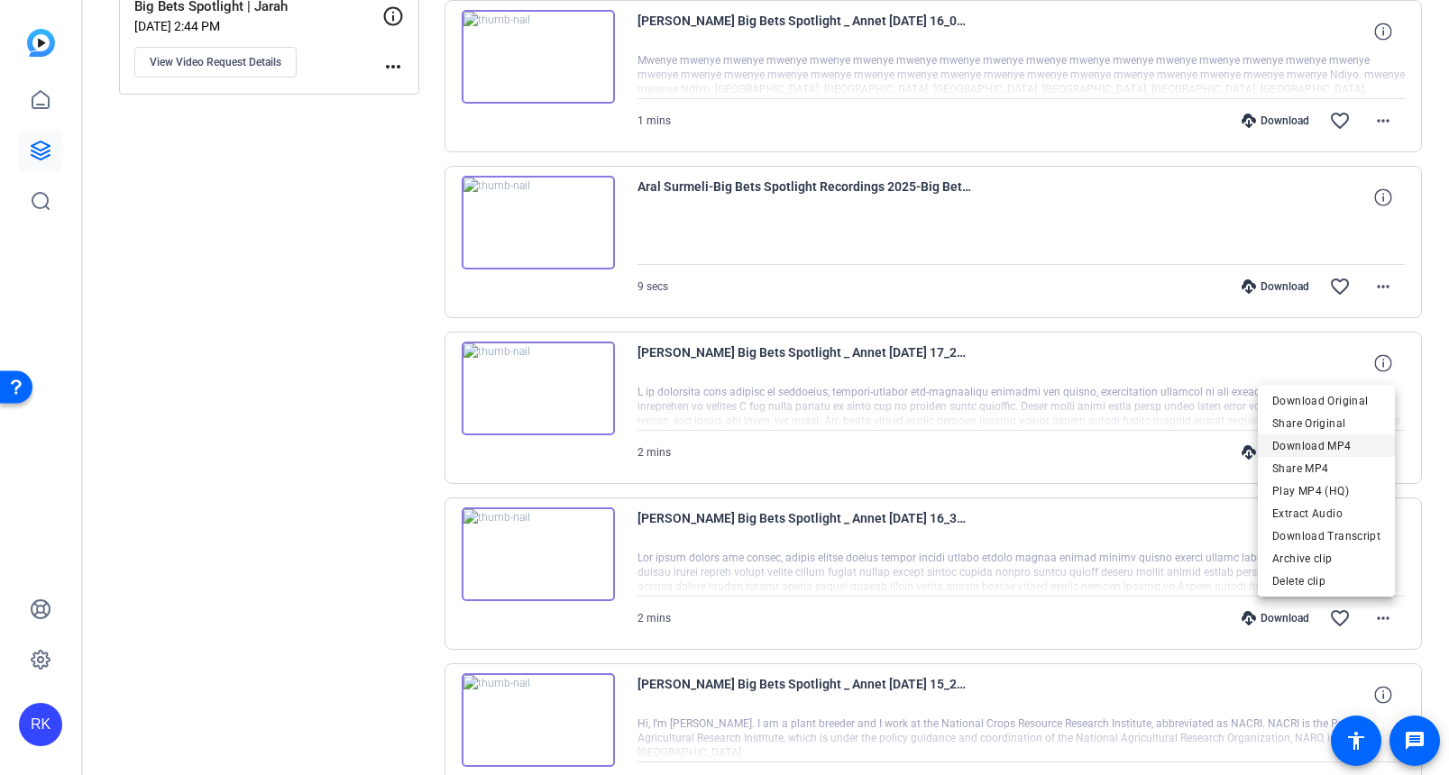
click at [1355, 435] on span "Download MP4" at bounding box center [1326, 446] width 108 height 22
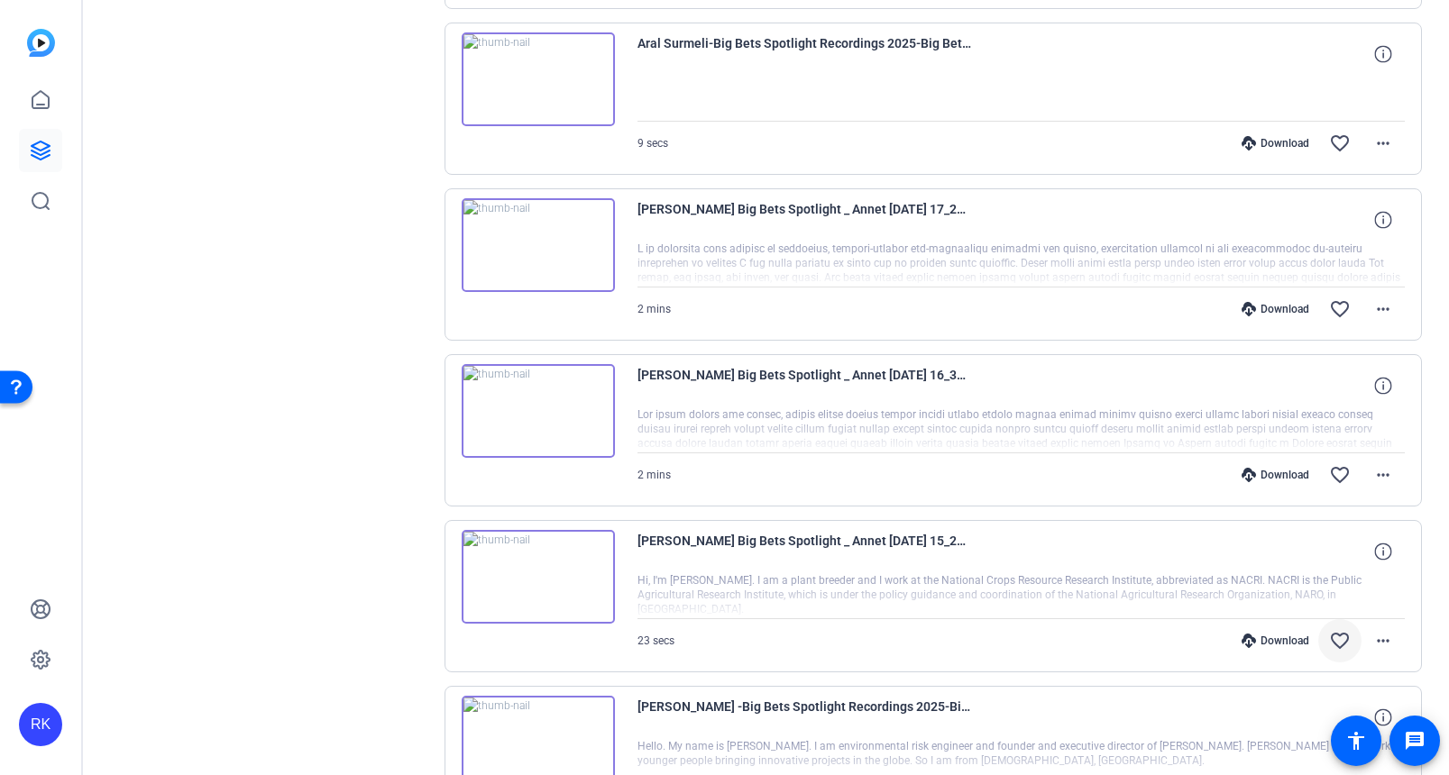
scroll to position [2802, 0]
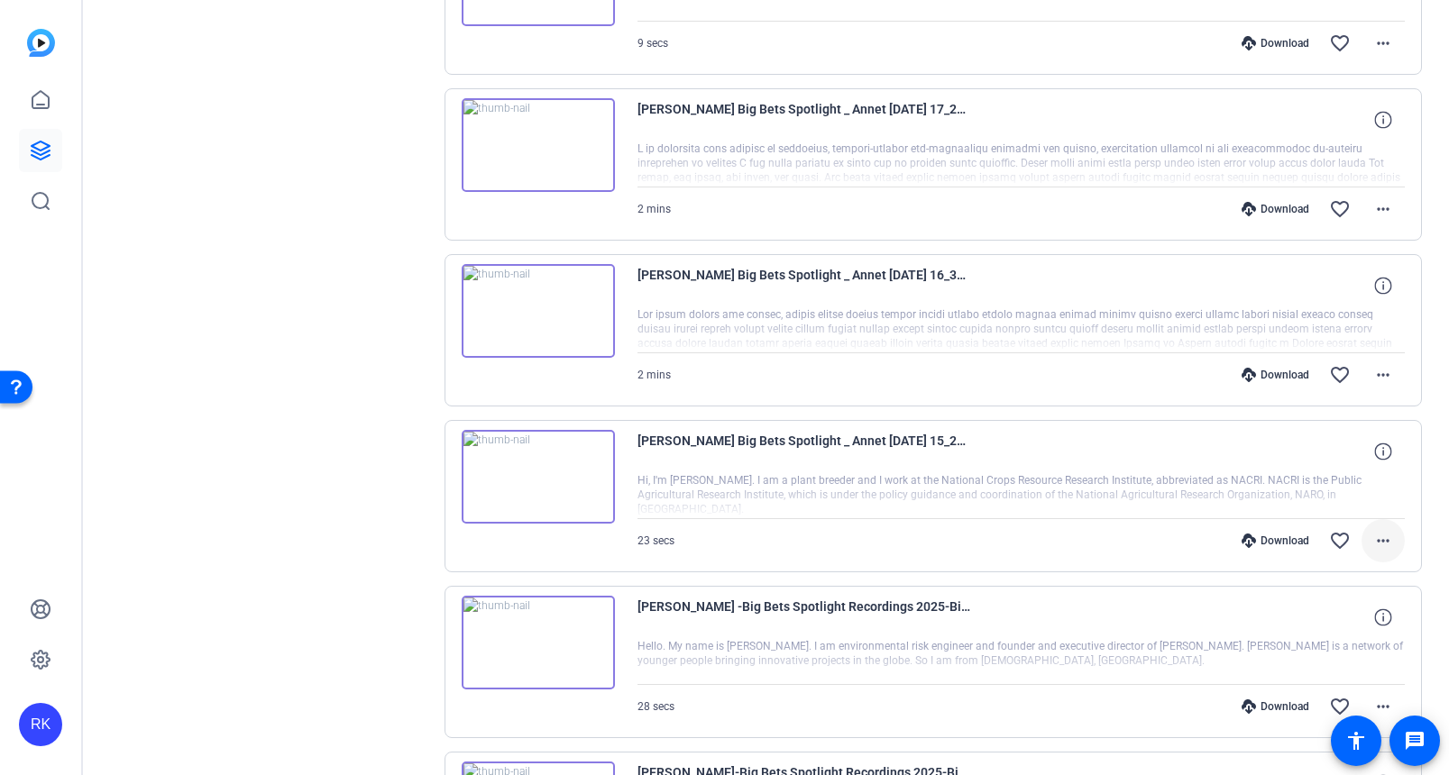
click at [1376, 540] on mat-icon "more_horiz" at bounding box center [1383, 541] width 22 height 22
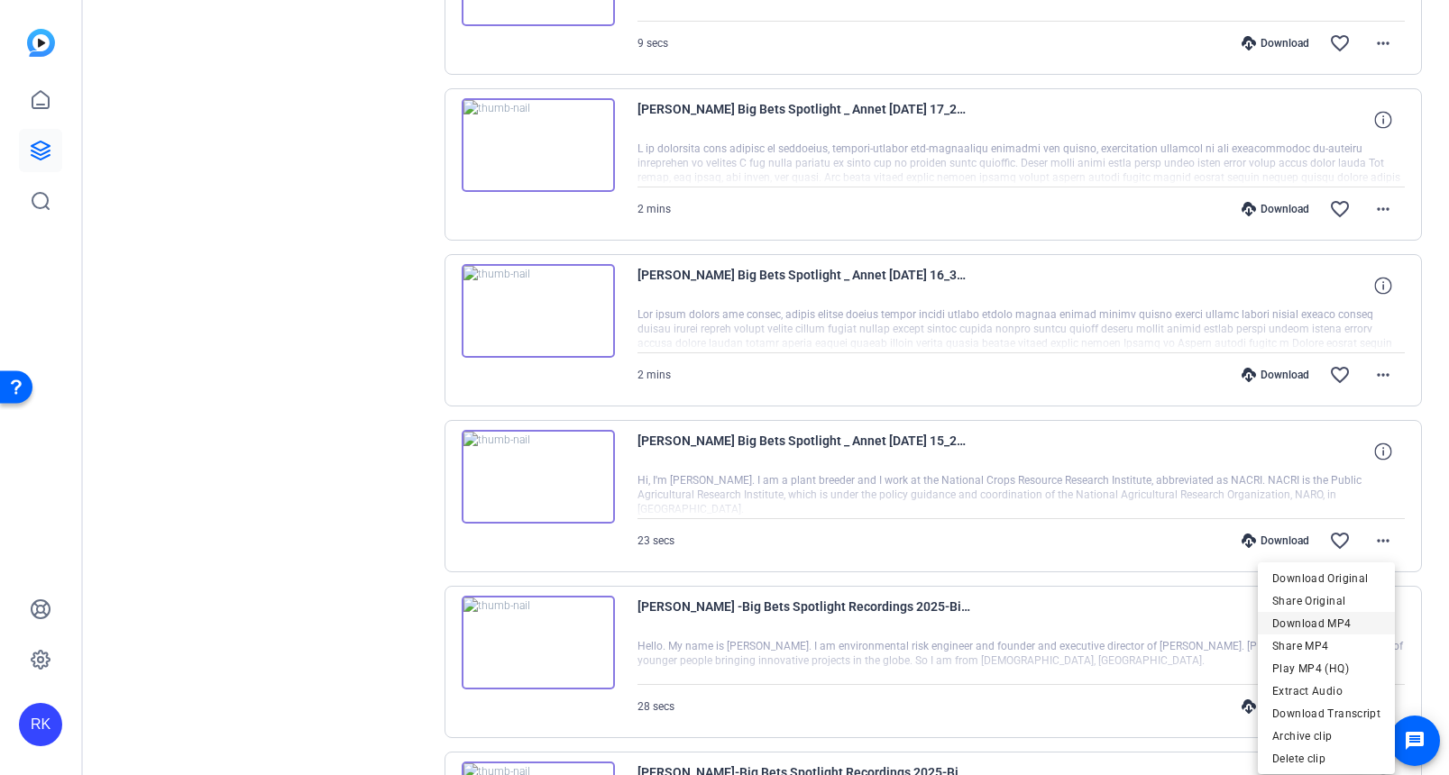
click at [1326, 620] on span "Download MP4" at bounding box center [1326, 624] width 108 height 22
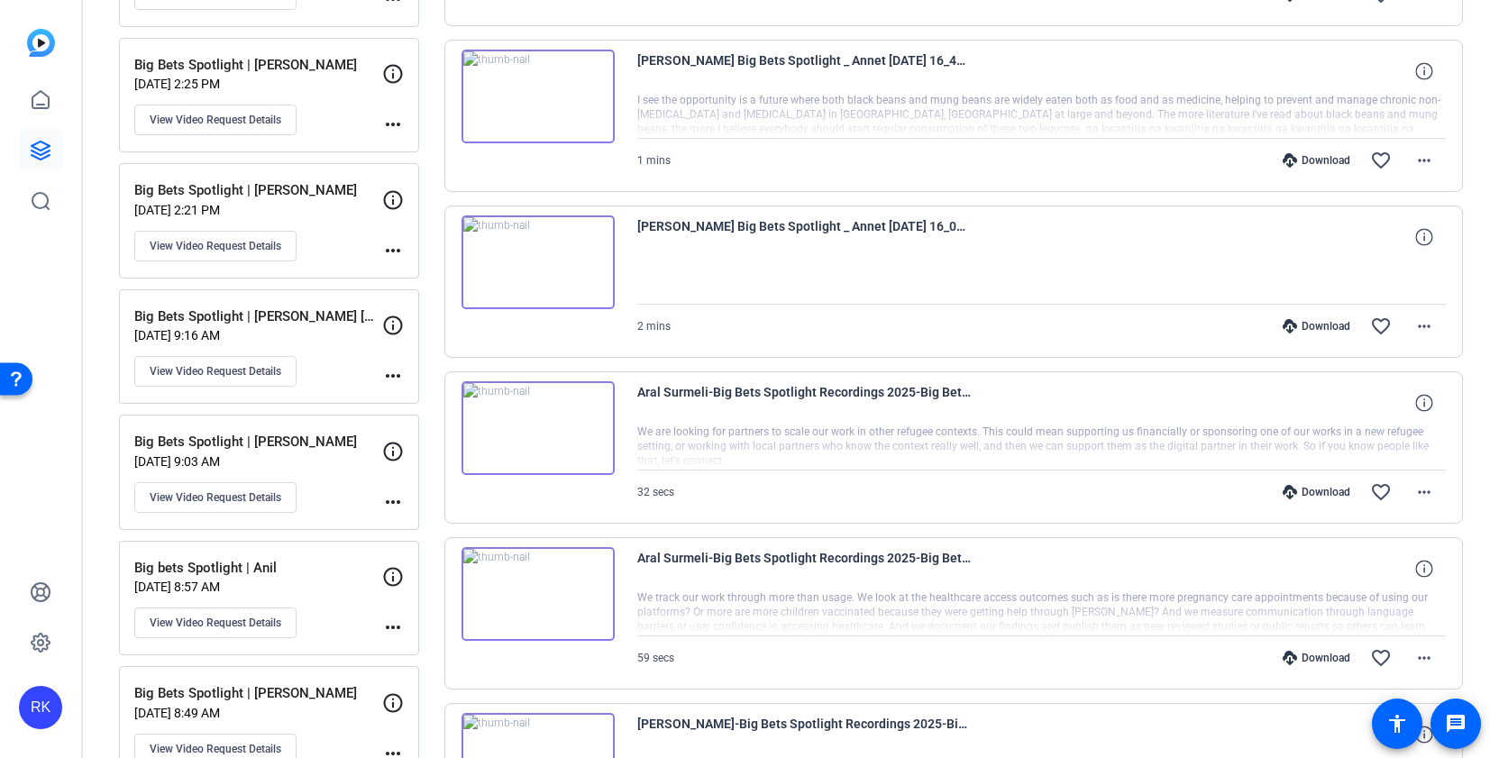
scroll to position [359, 0]
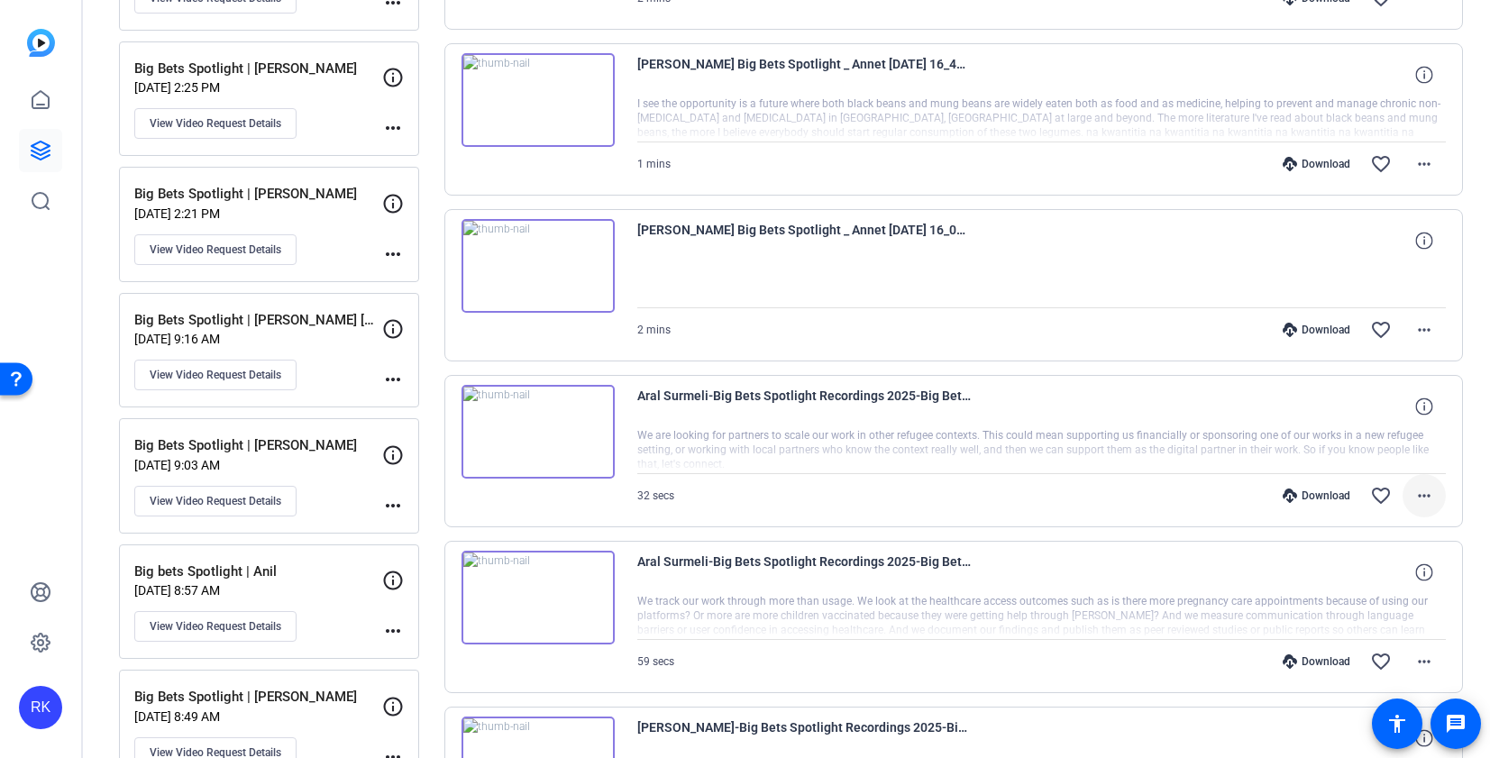
click at [1387, 502] on mat-icon "more_horiz" at bounding box center [1425, 496] width 22 height 22
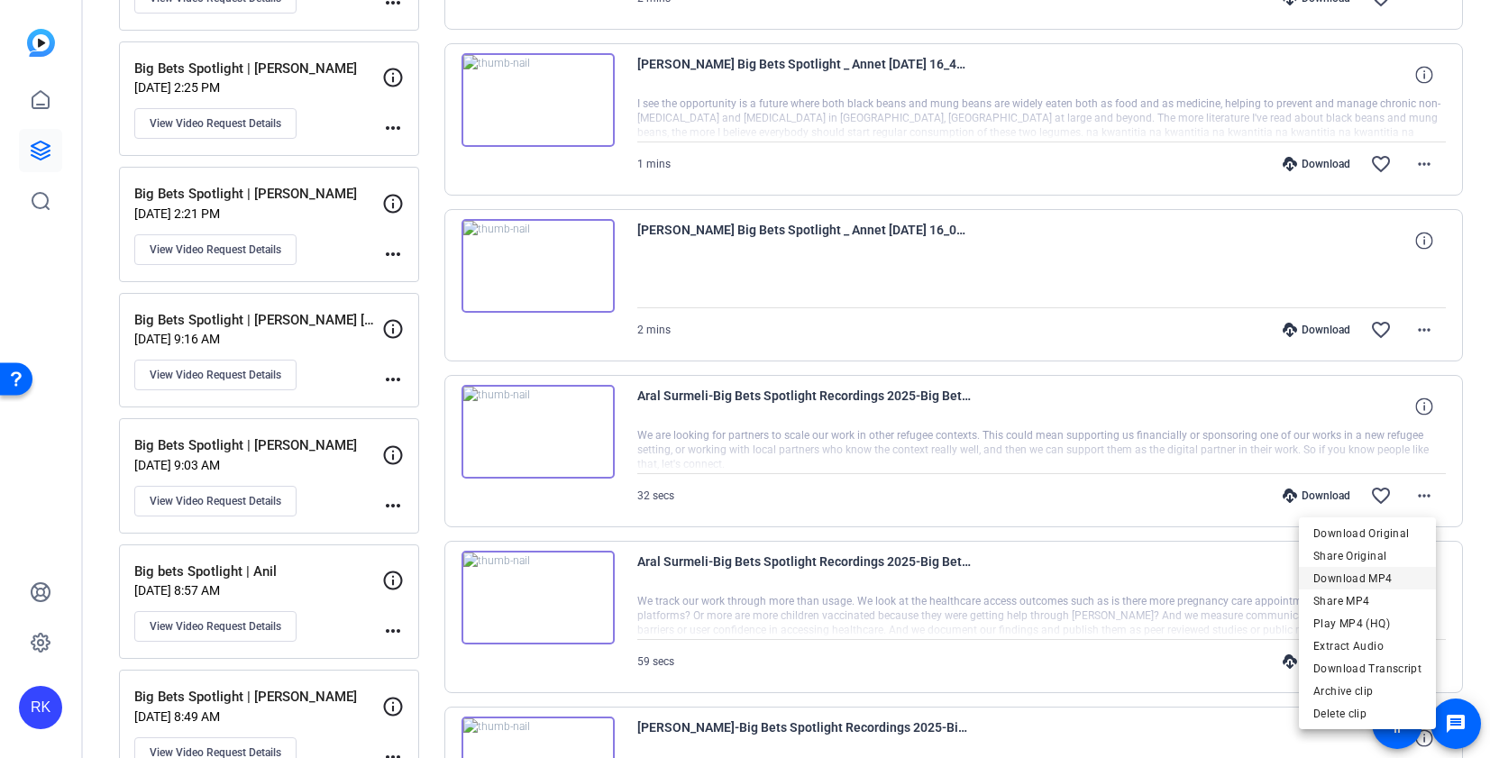
click at [1371, 574] on span "Download MP4" at bounding box center [1368, 579] width 108 height 22
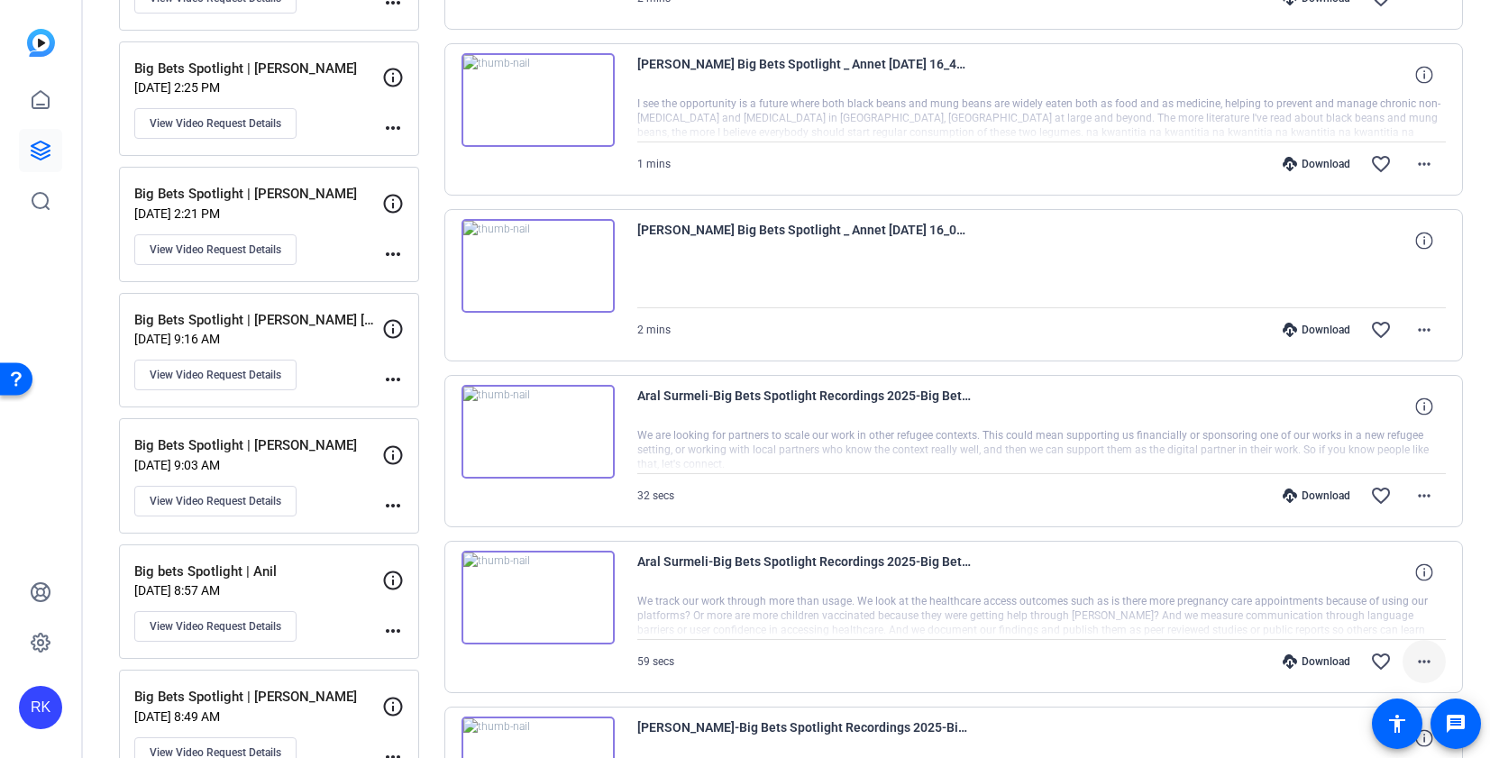
click at [1387, 661] on mat-icon "more_horiz" at bounding box center [1425, 662] width 22 height 22
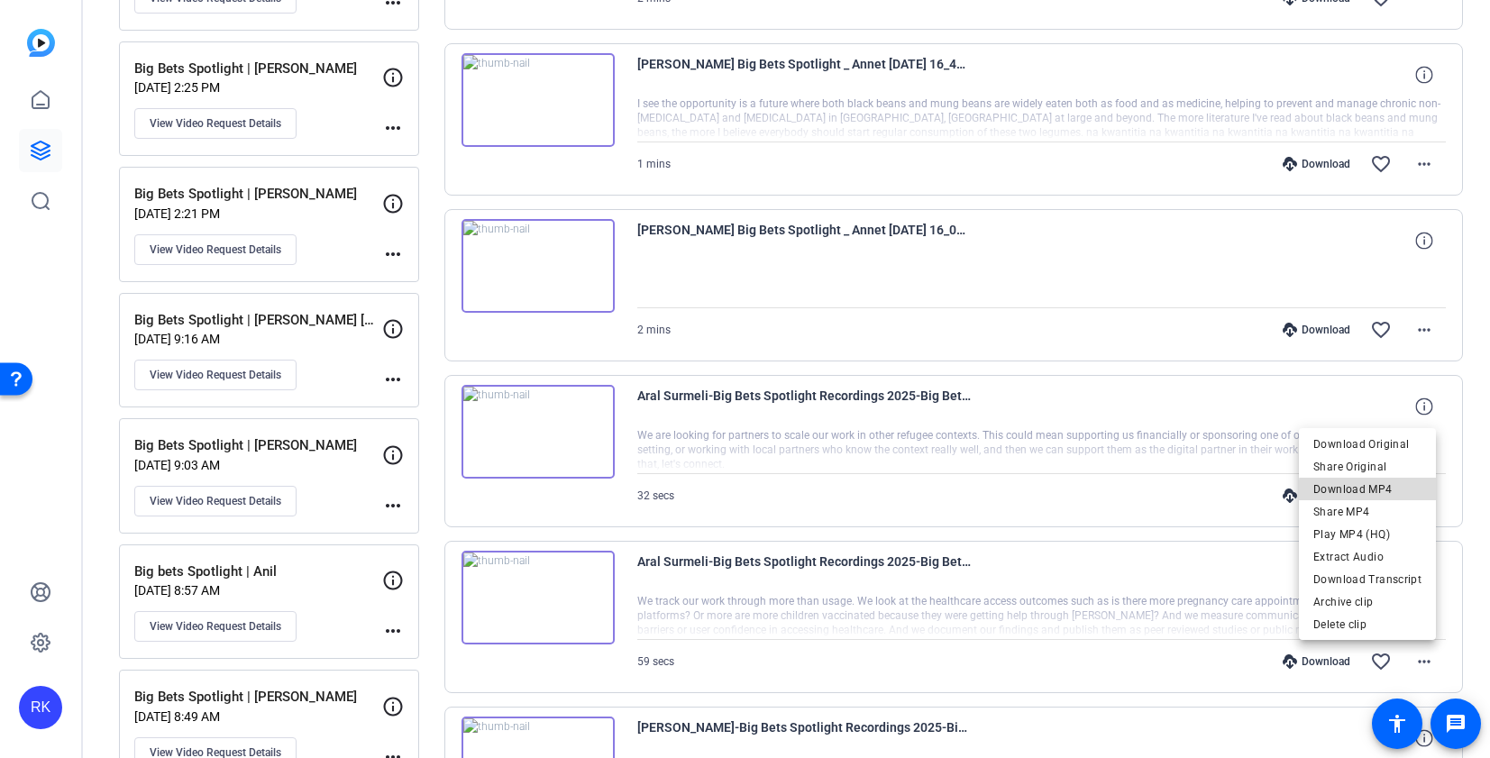
click at [1387, 492] on span "Download MP4" at bounding box center [1368, 490] width 108 height 22
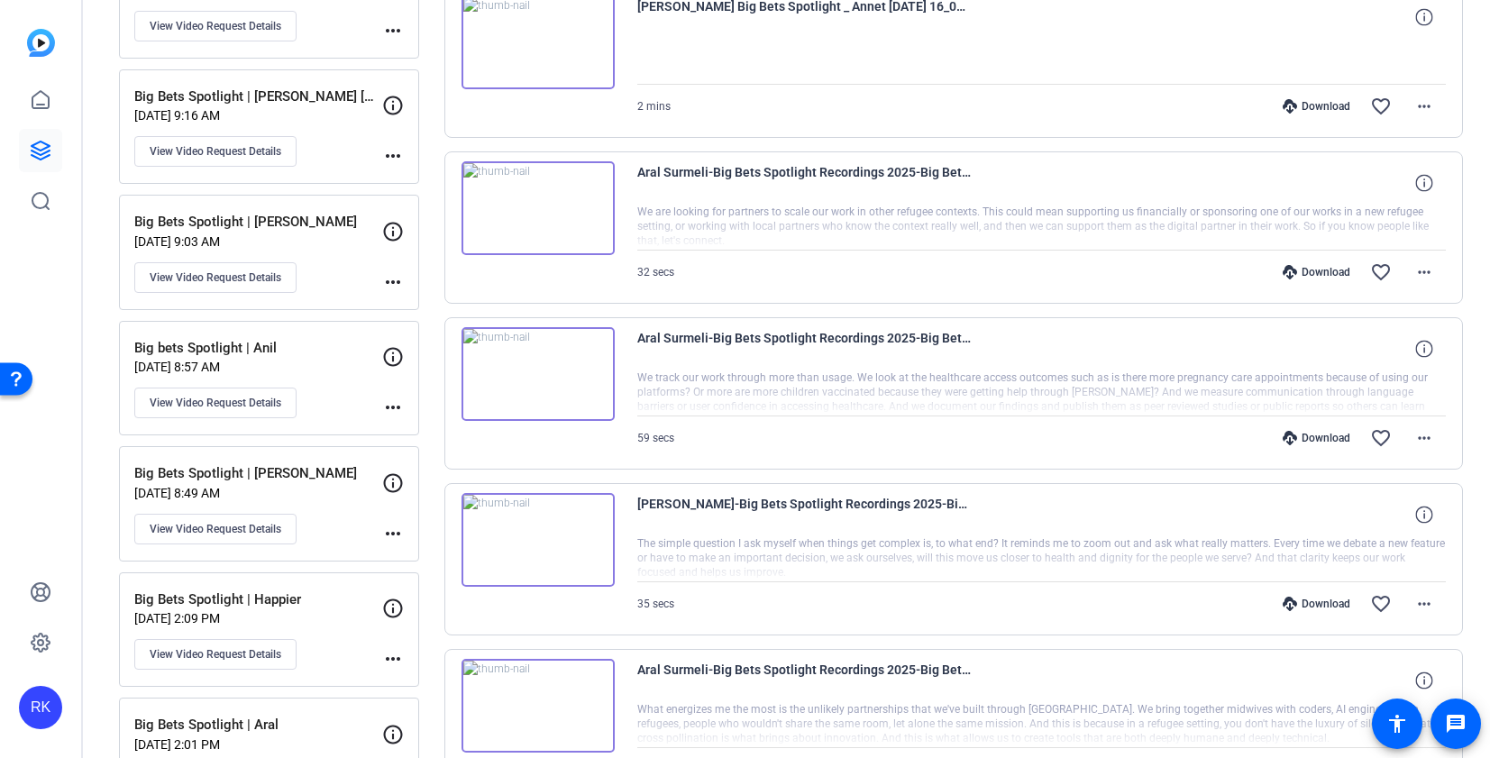
scroll to position [602, 0]
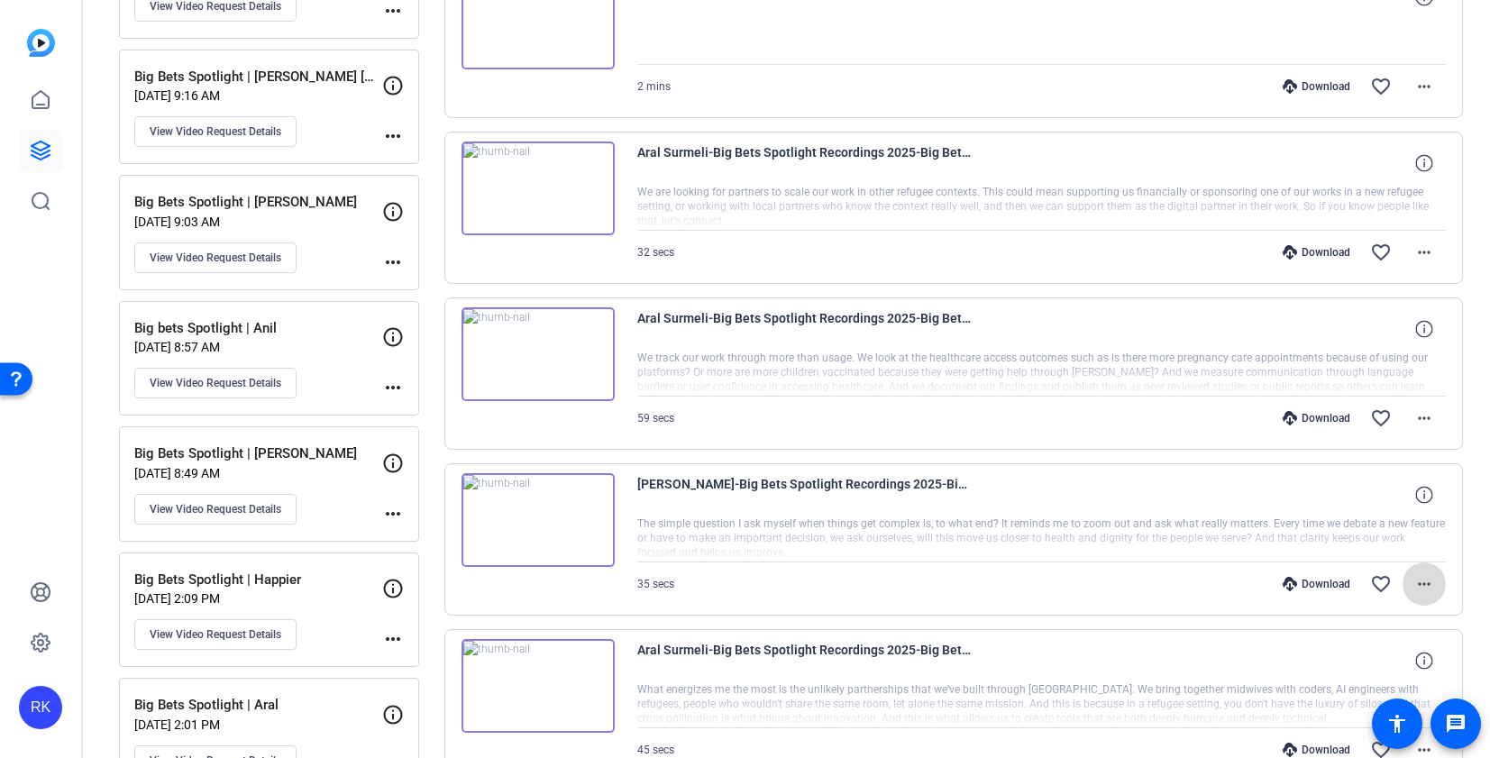
click at [1387, 588] on mat-icon "more_horiz" at bounding box center [1425, 584] width 22 height 22
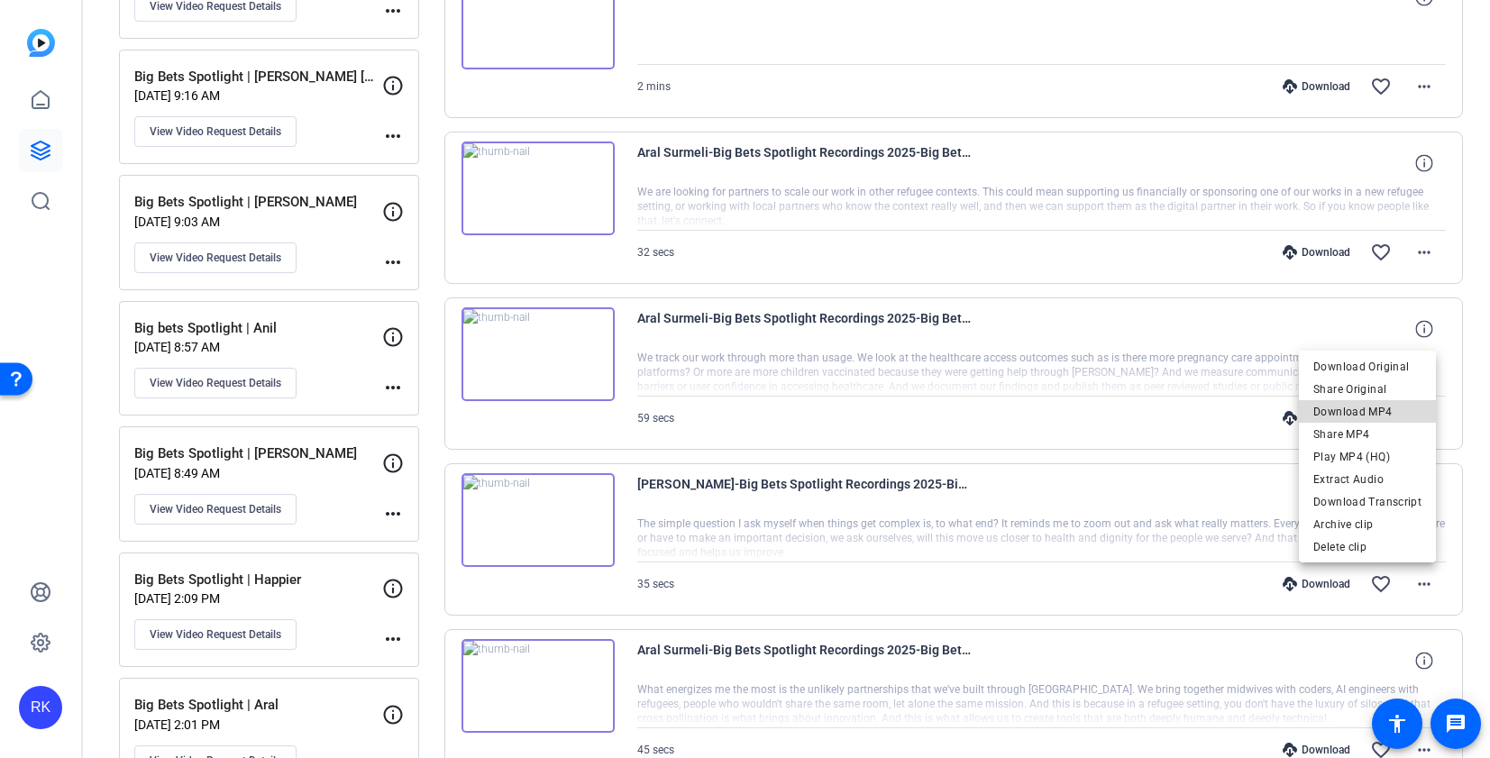
click at [1387, 405] on span "Download MP4" at bounding box center [1368, 411] width 108 height 22
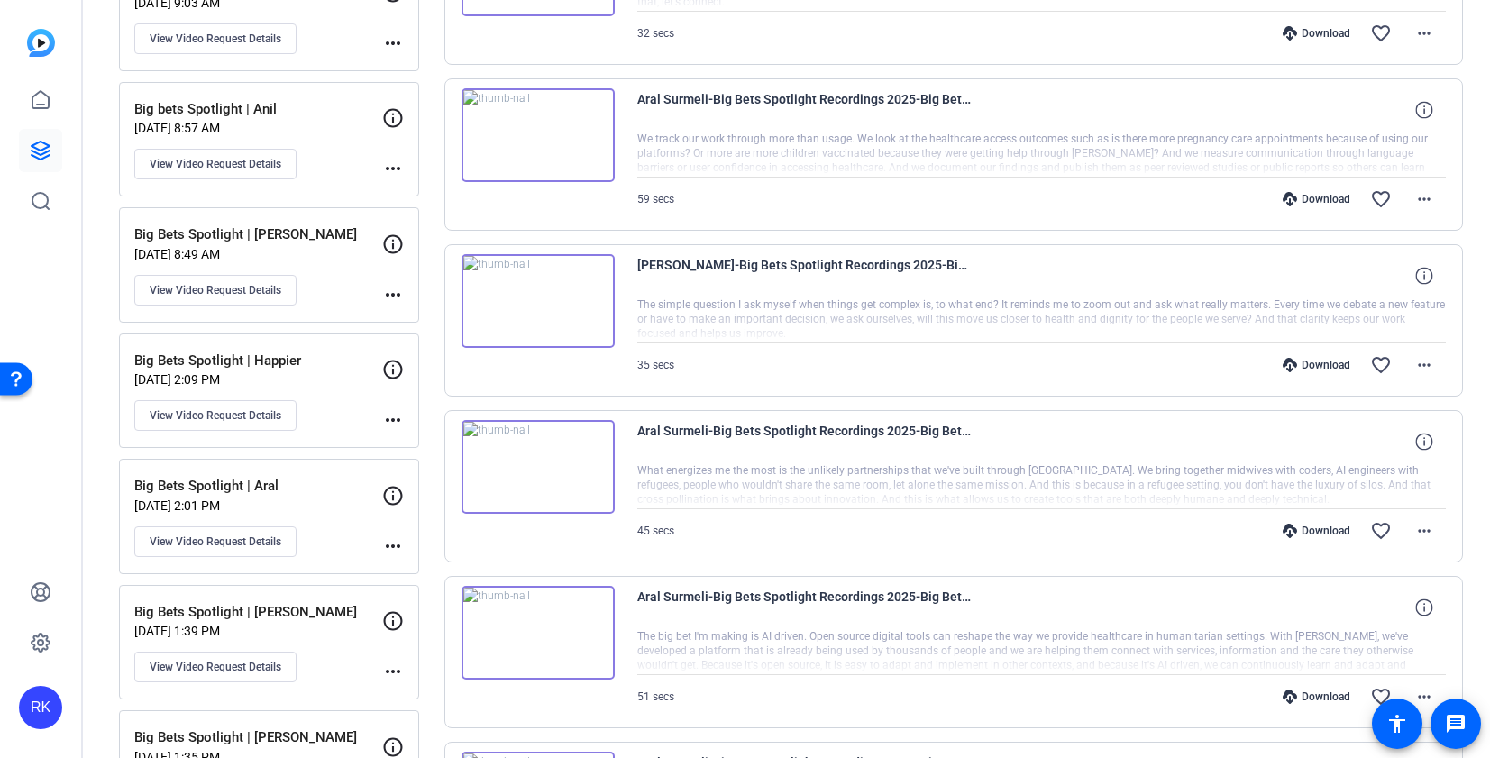
scroll to position [902, 0]
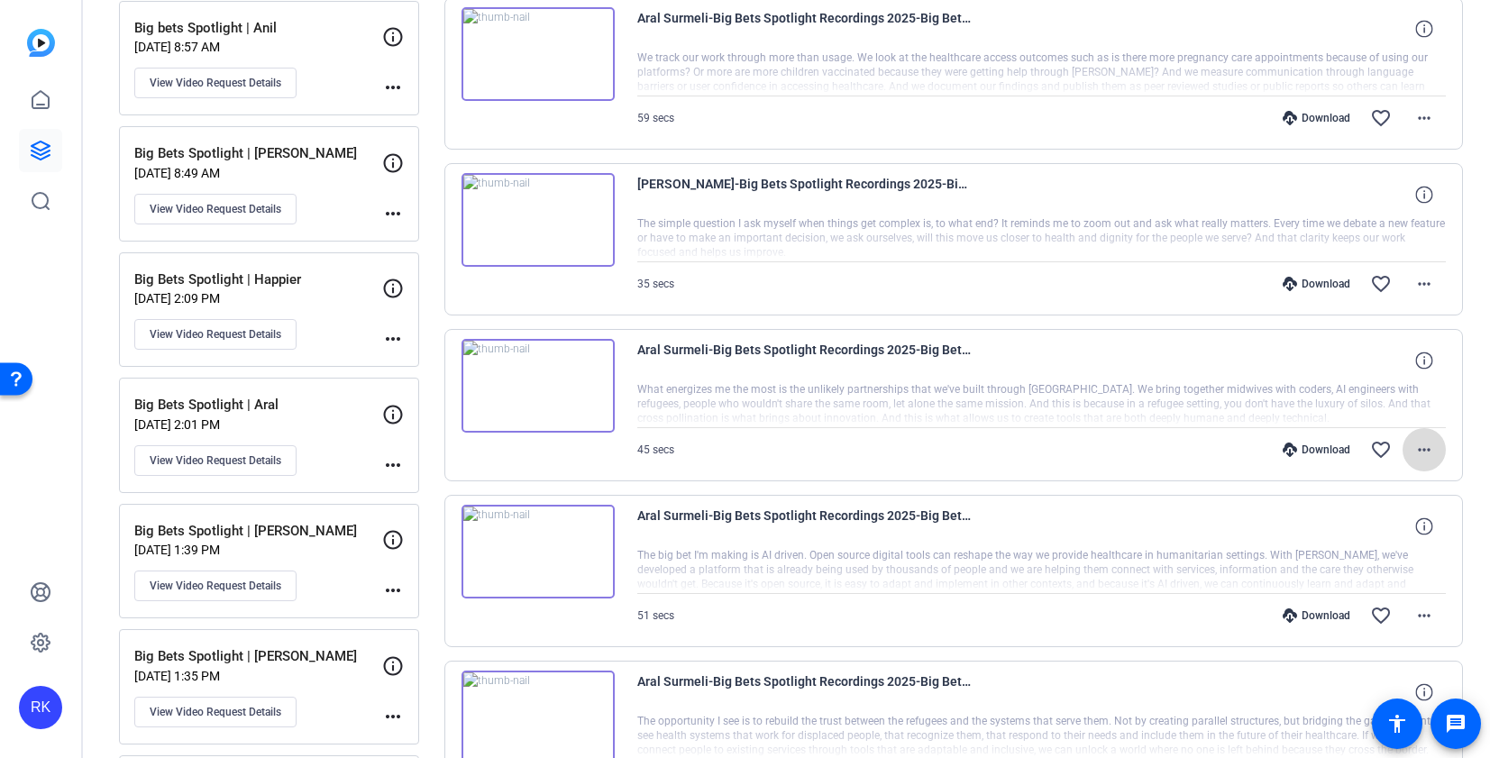
click at [1387, 444] on mat-icon "more_horiz" at bounding box center [1425, 450] width 22 height 22
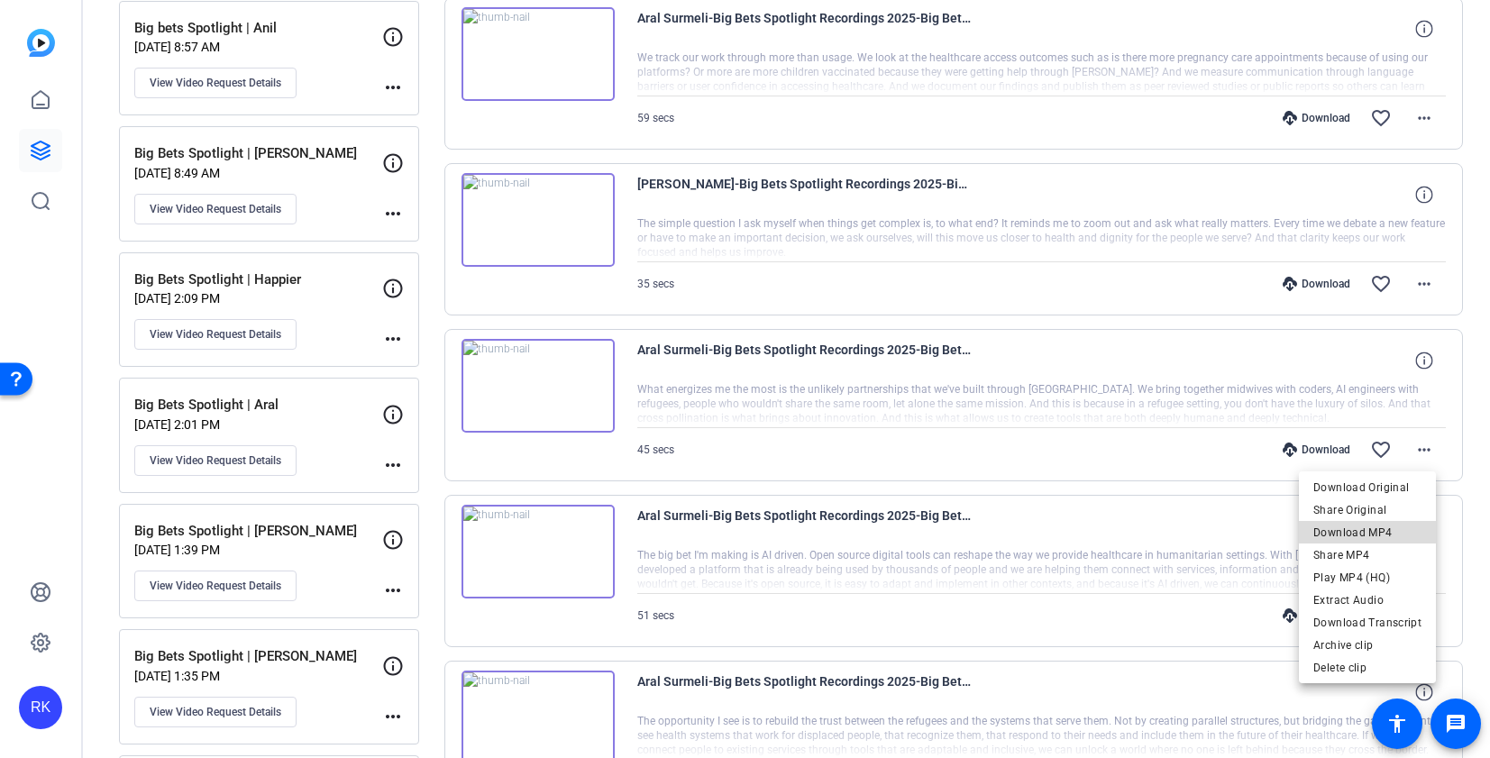
click at [1370, 527] on span "Download MP4" at bounding box center [1368, 532] width 108 height 22
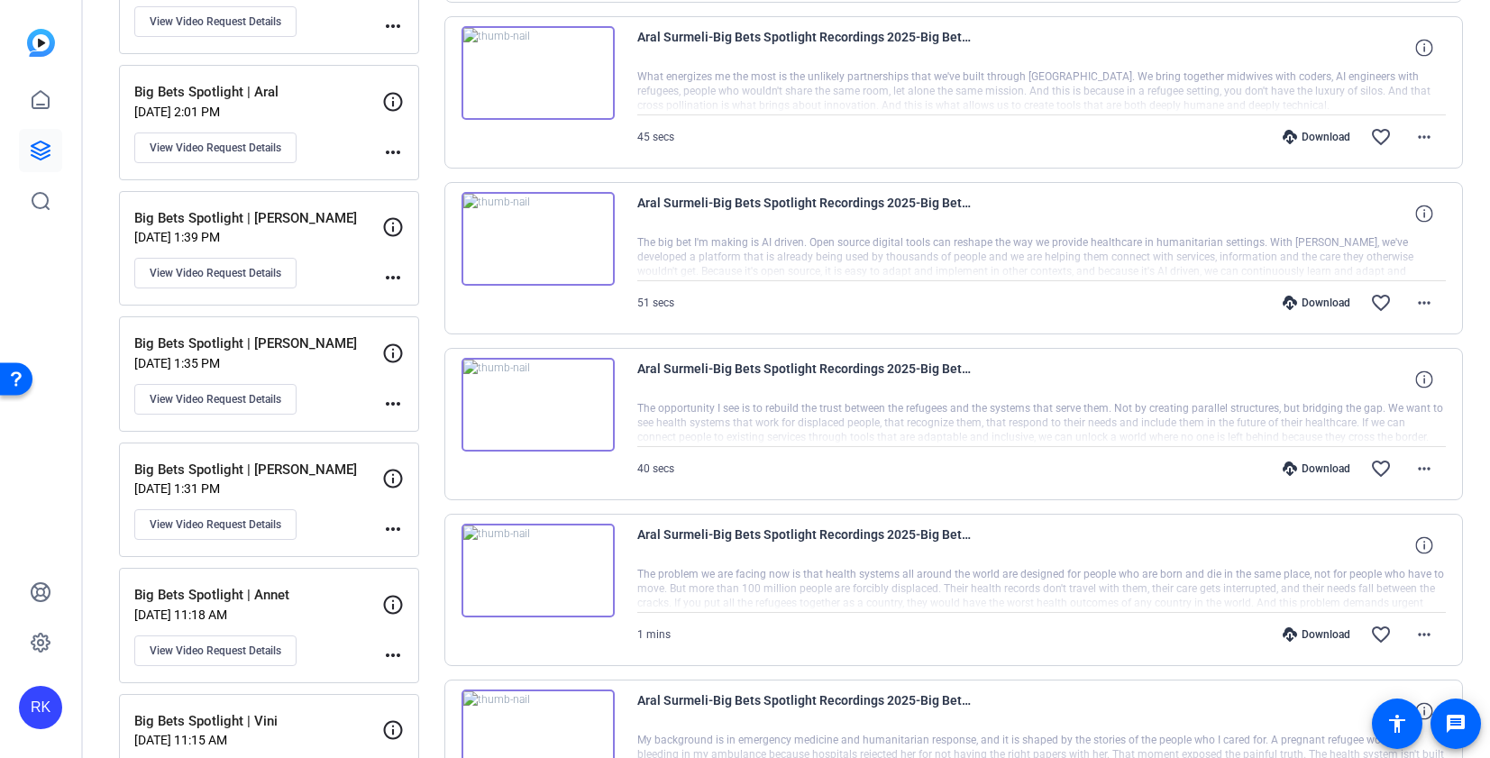
scroll to position [1216, 0]
click at [1387, 299] on span at bounding box center [1424, 301] width 43 height 43
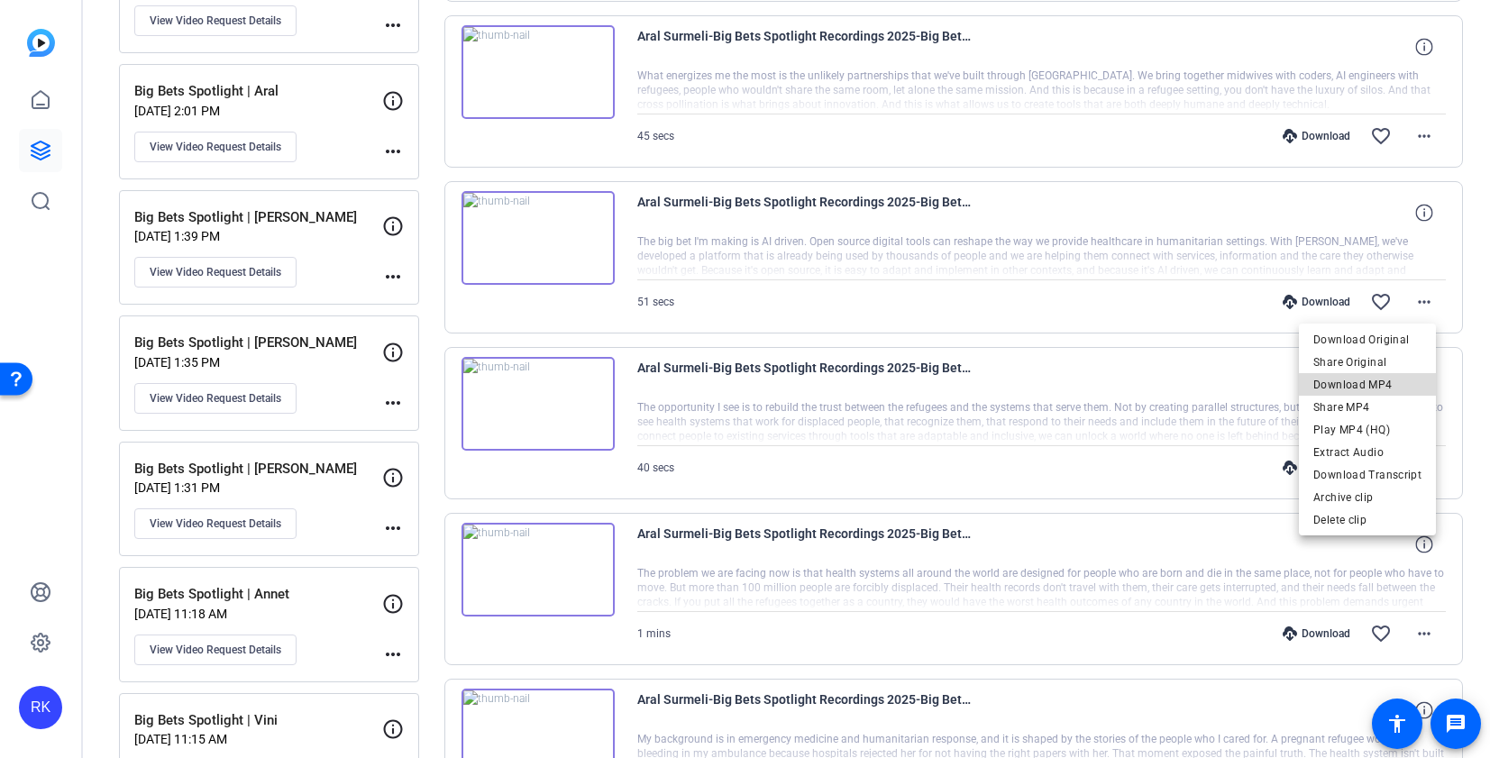
click at [1382, 385] on span "Download MP4" at bounding box center [1368, 385] width 108 height 22
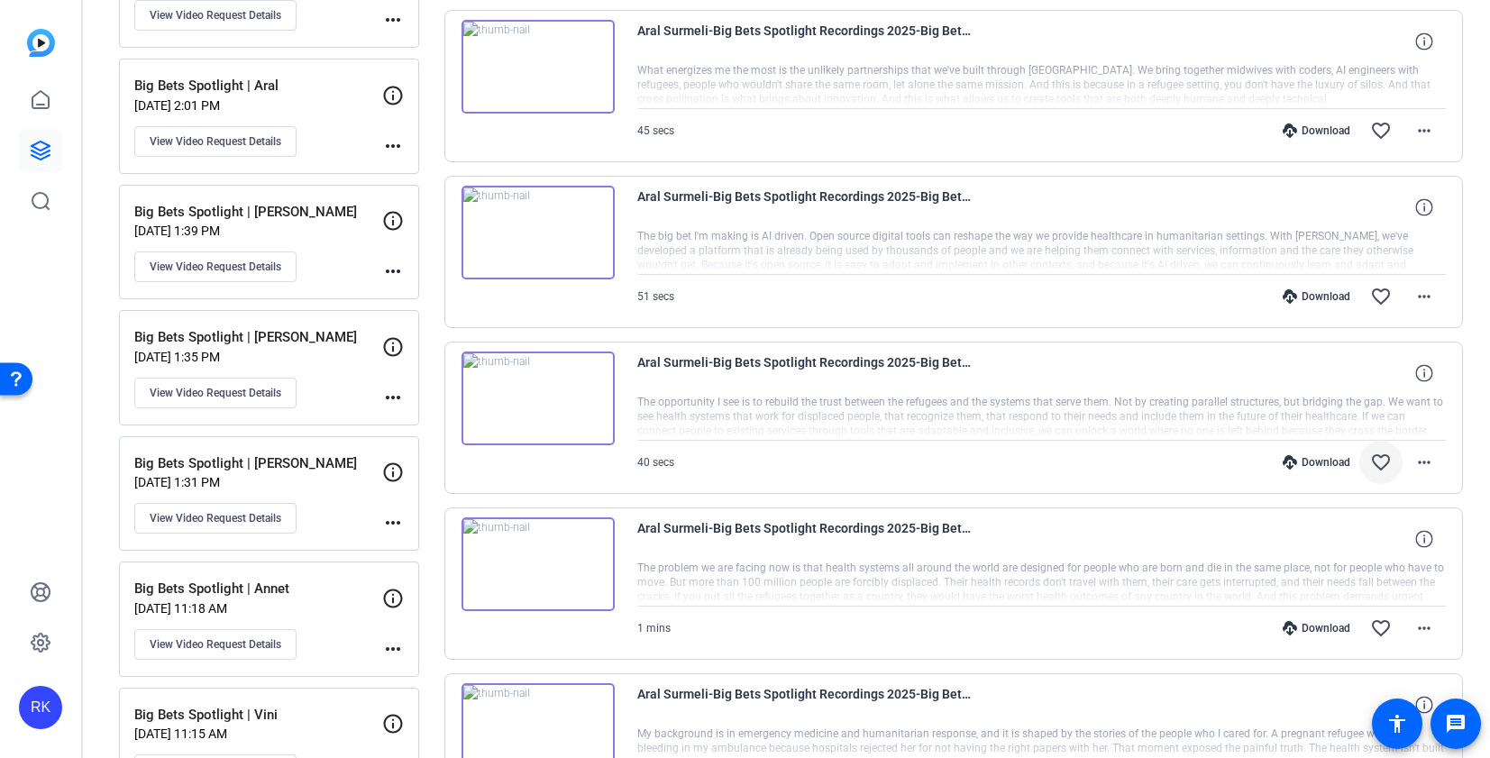
scroll to position [1251, 0]
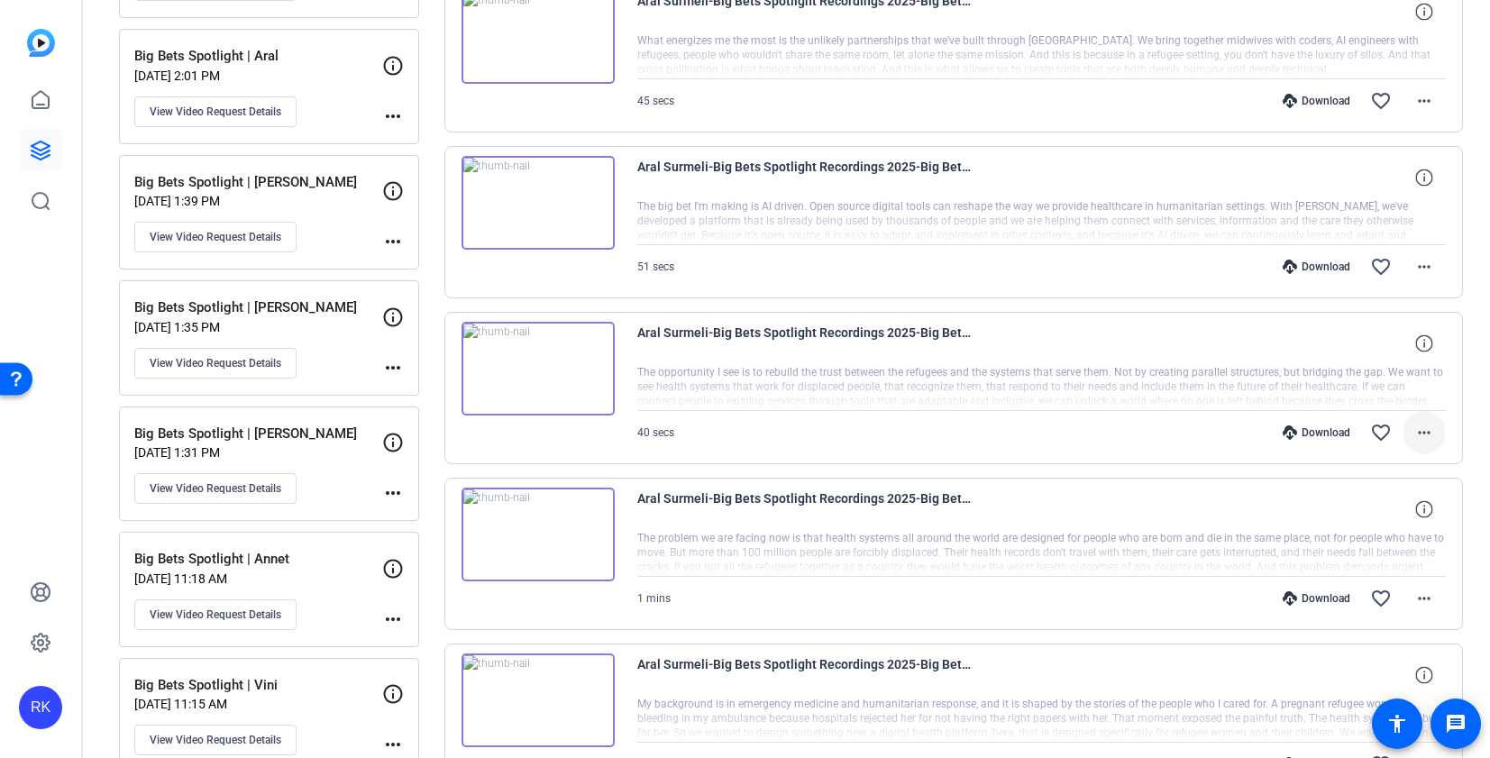
click at [1387, 440] on mat-icon "more_horiz" at bounding box center [1425, 433] width 22 height 22
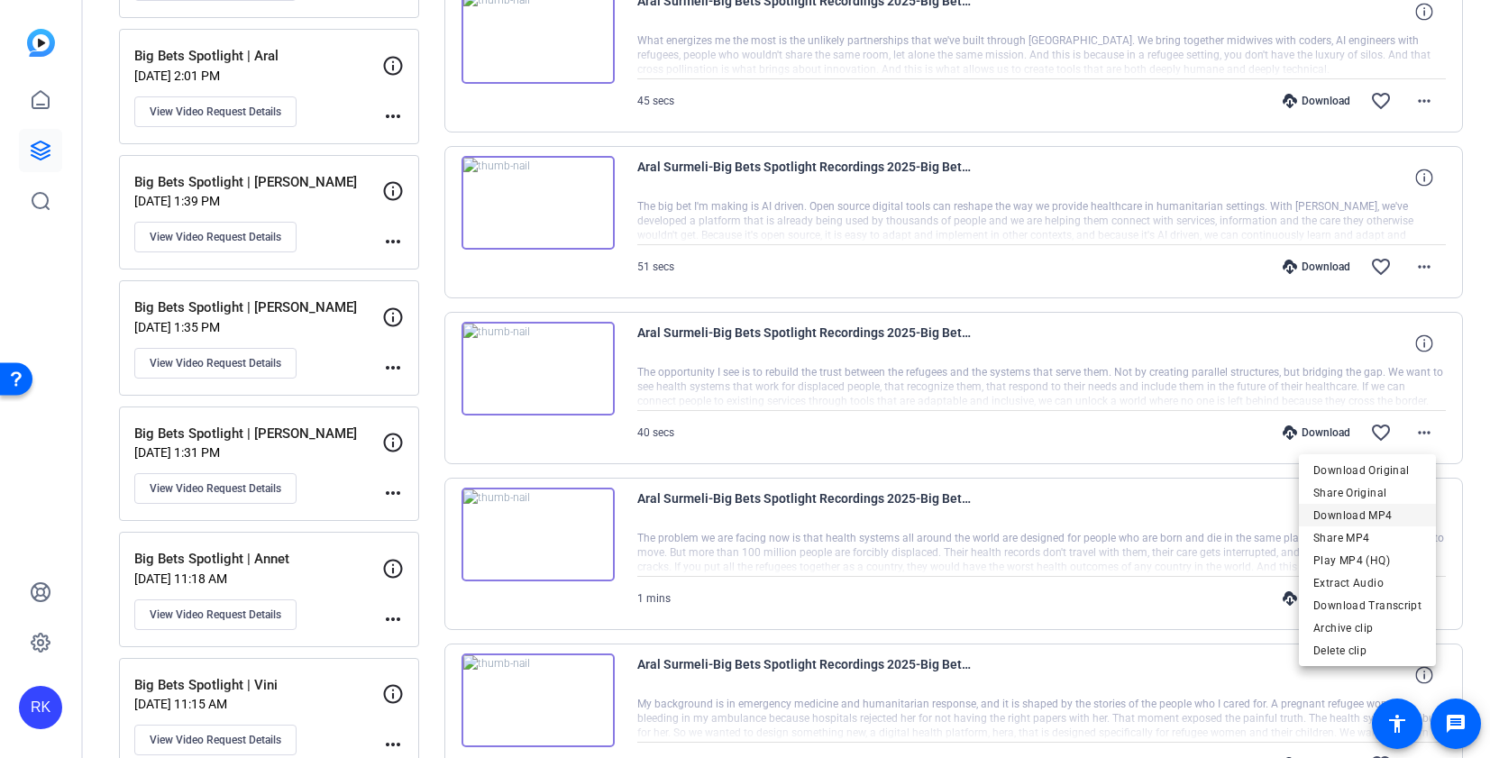
click at [1387, 515] on span "Download MP4" at bounding box center [1368, 516] width 108 height 22
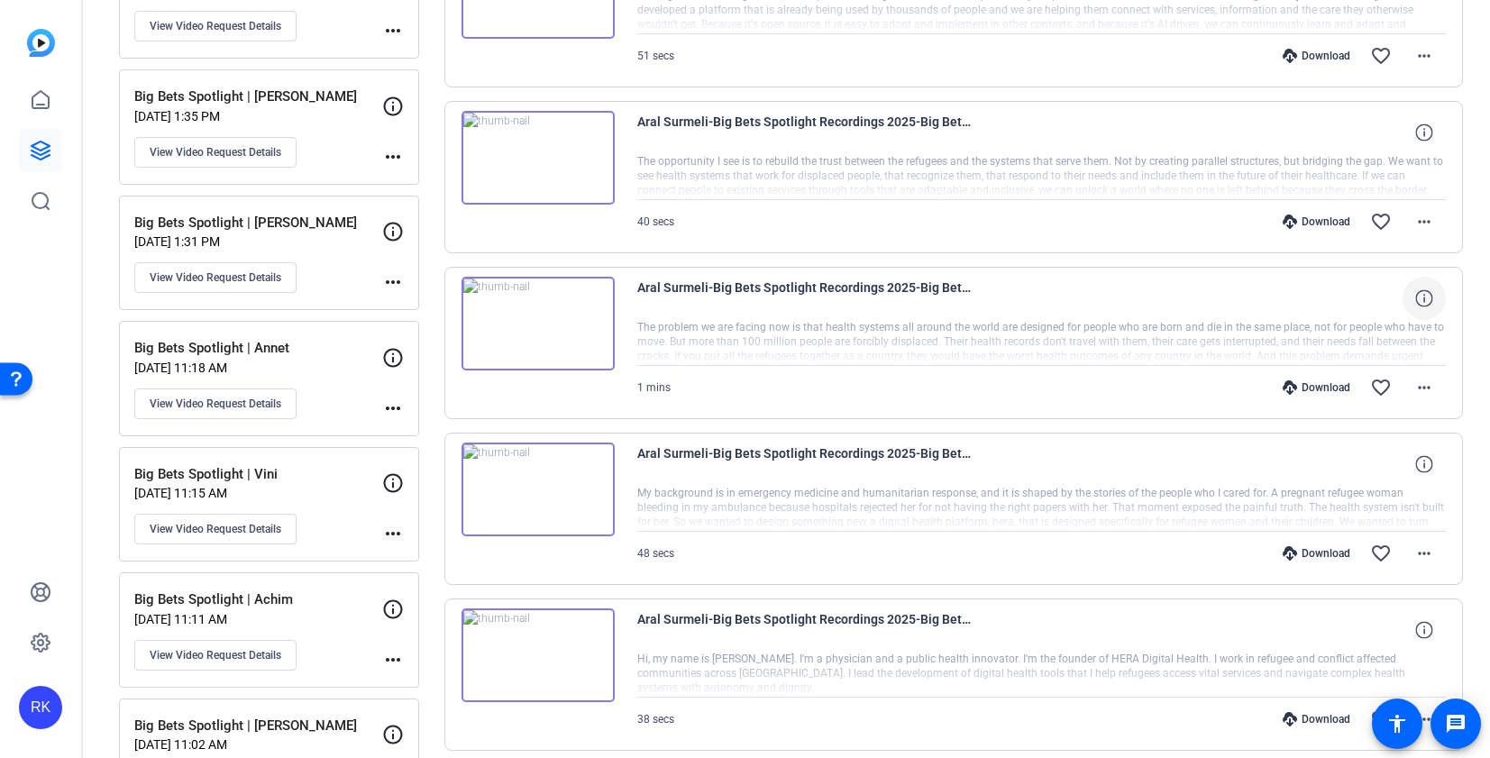
scroll to position [1498, 0]
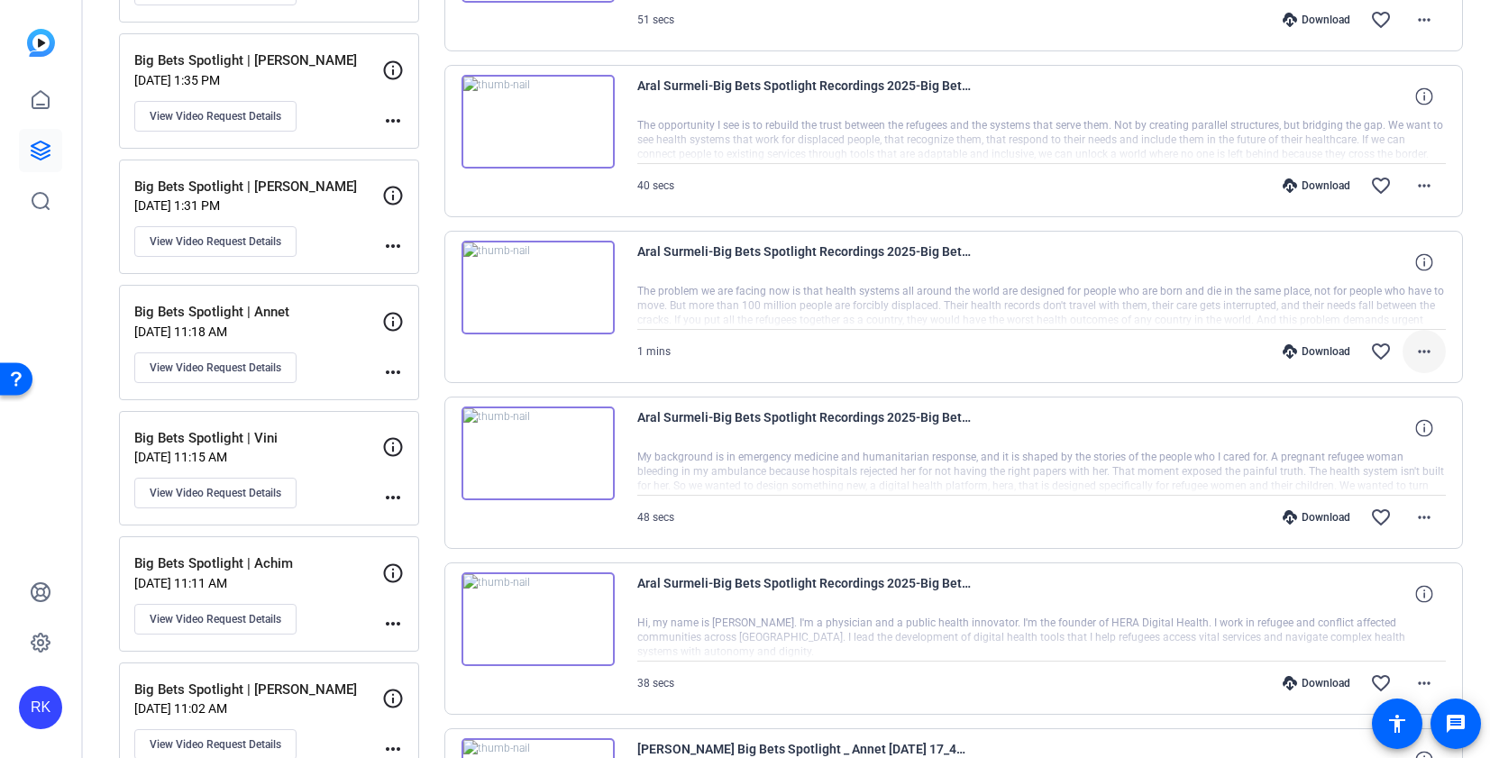
click at [1387, 350] on span at bounding box center [1424, 351] width 43 height 43
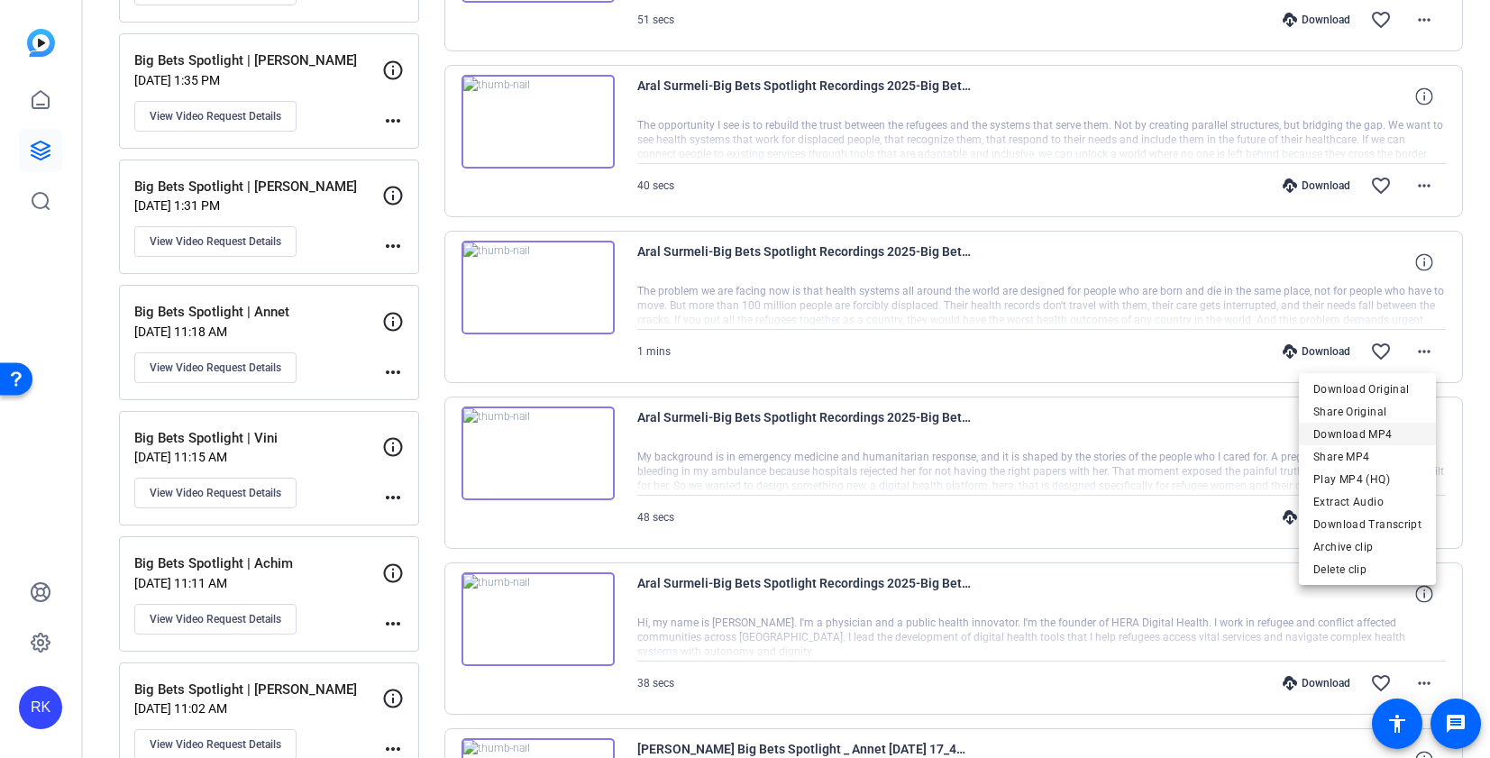
click at [1387, 435] on span "Download MP4" at bounding box center [1368, 435] width 108 height 22
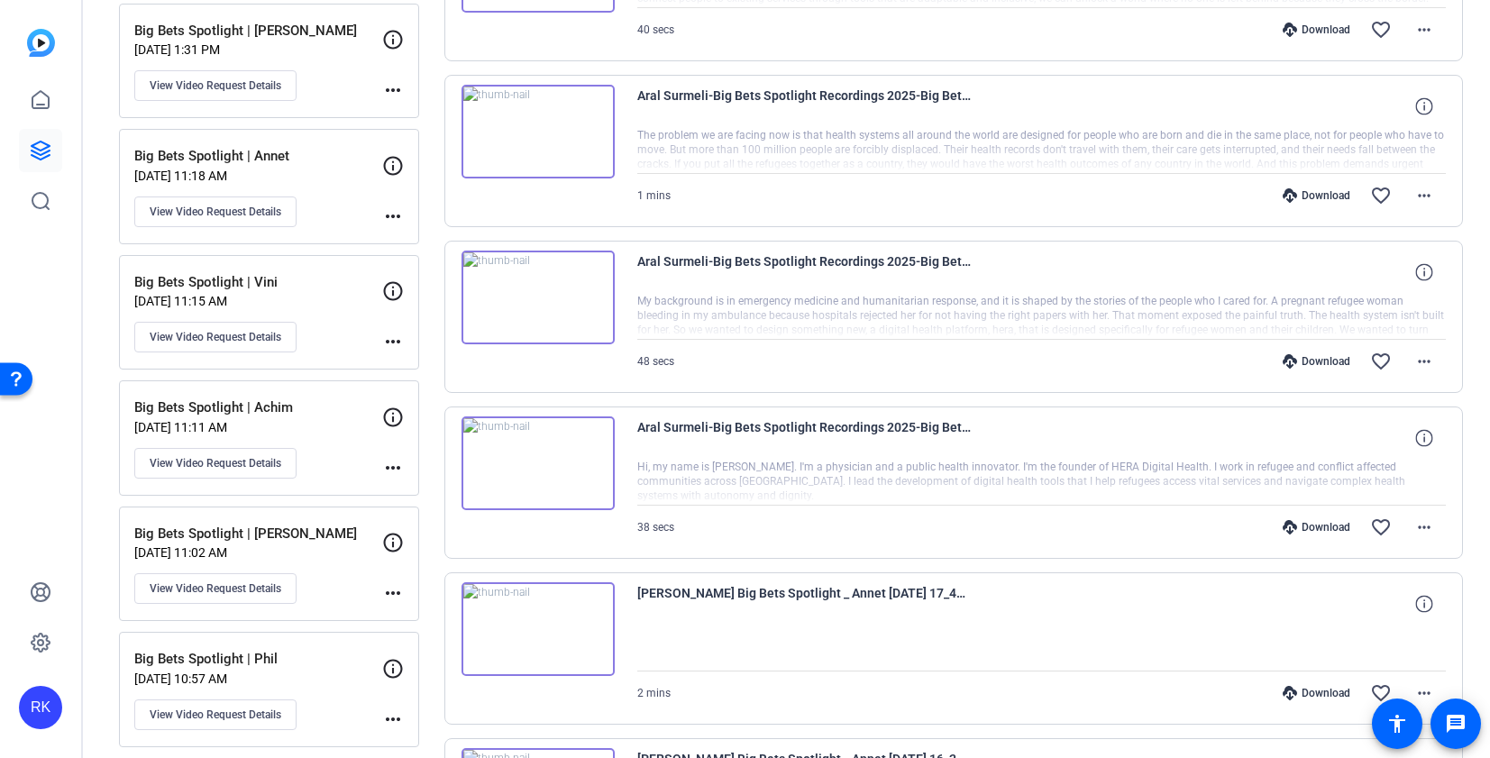
scroll to position [1682, 0]
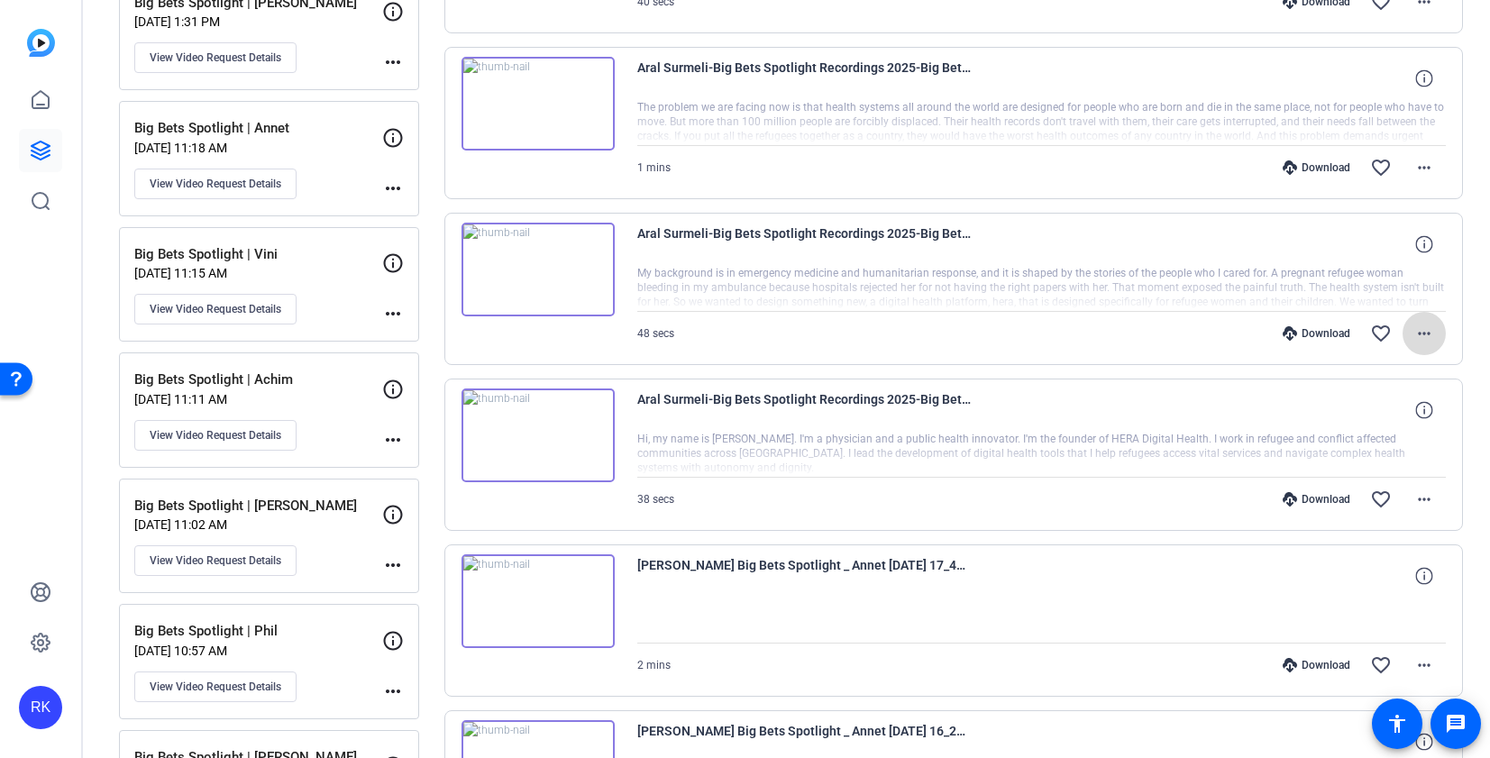
click at [1387, 326] on mat-icon "more_horiz" at bounding box center [1425, 334] width 22 height 22
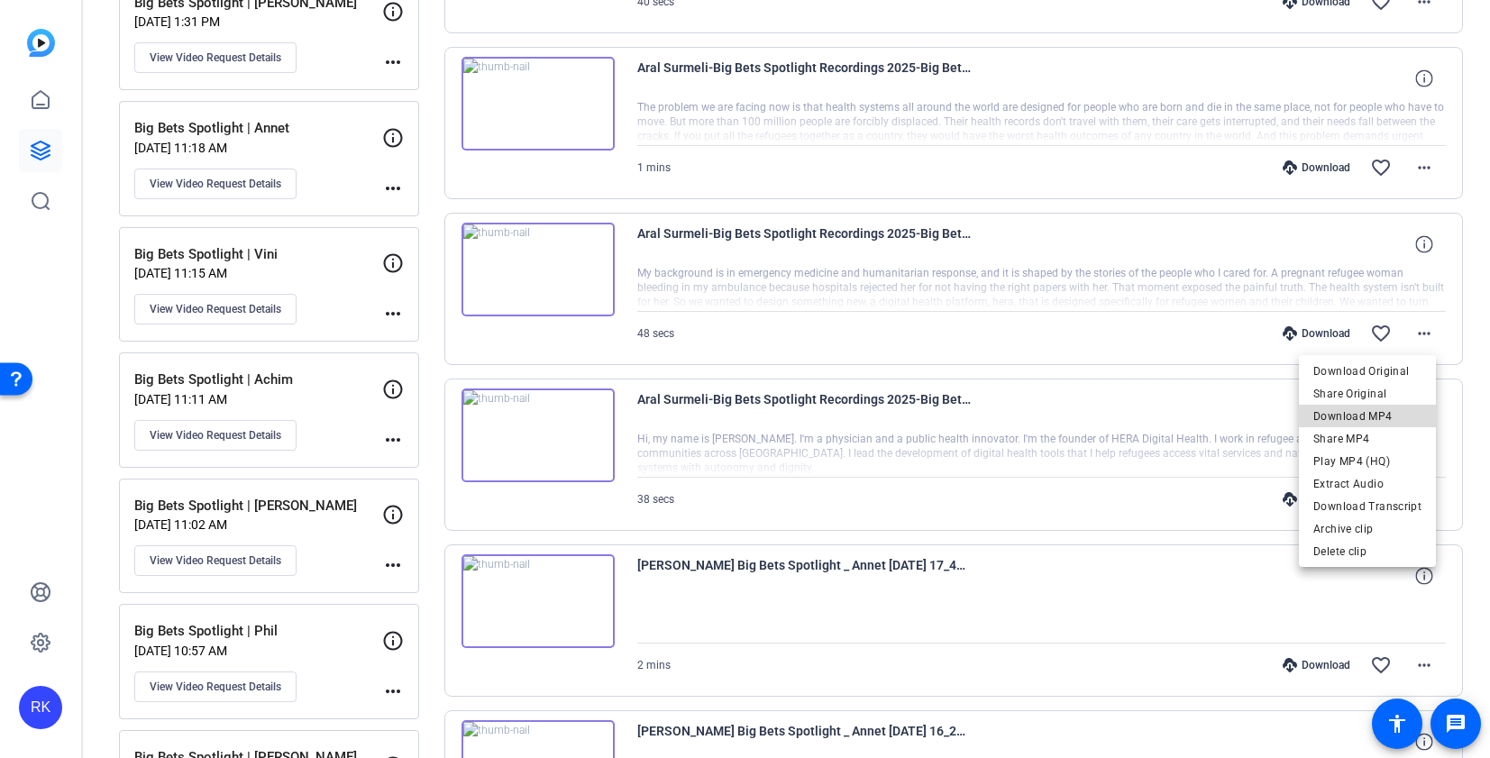
click at [1387, 417] on span "Download MP4" at bounding box center [1368, 416] width 108 height 22
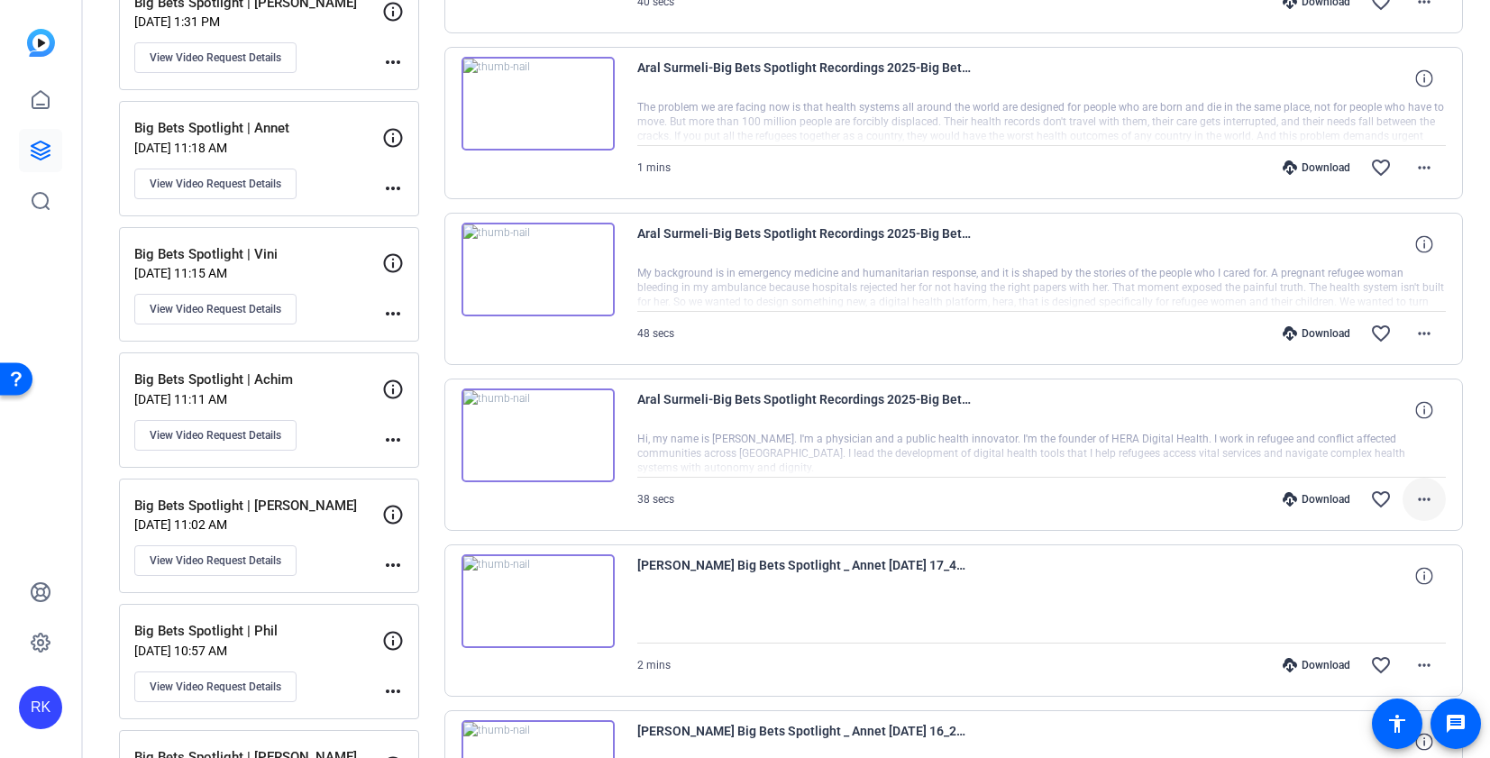
click at [1387, 497] on mat-icon "more_horiz" at bounding box center [1425, 500] width 22 height 22
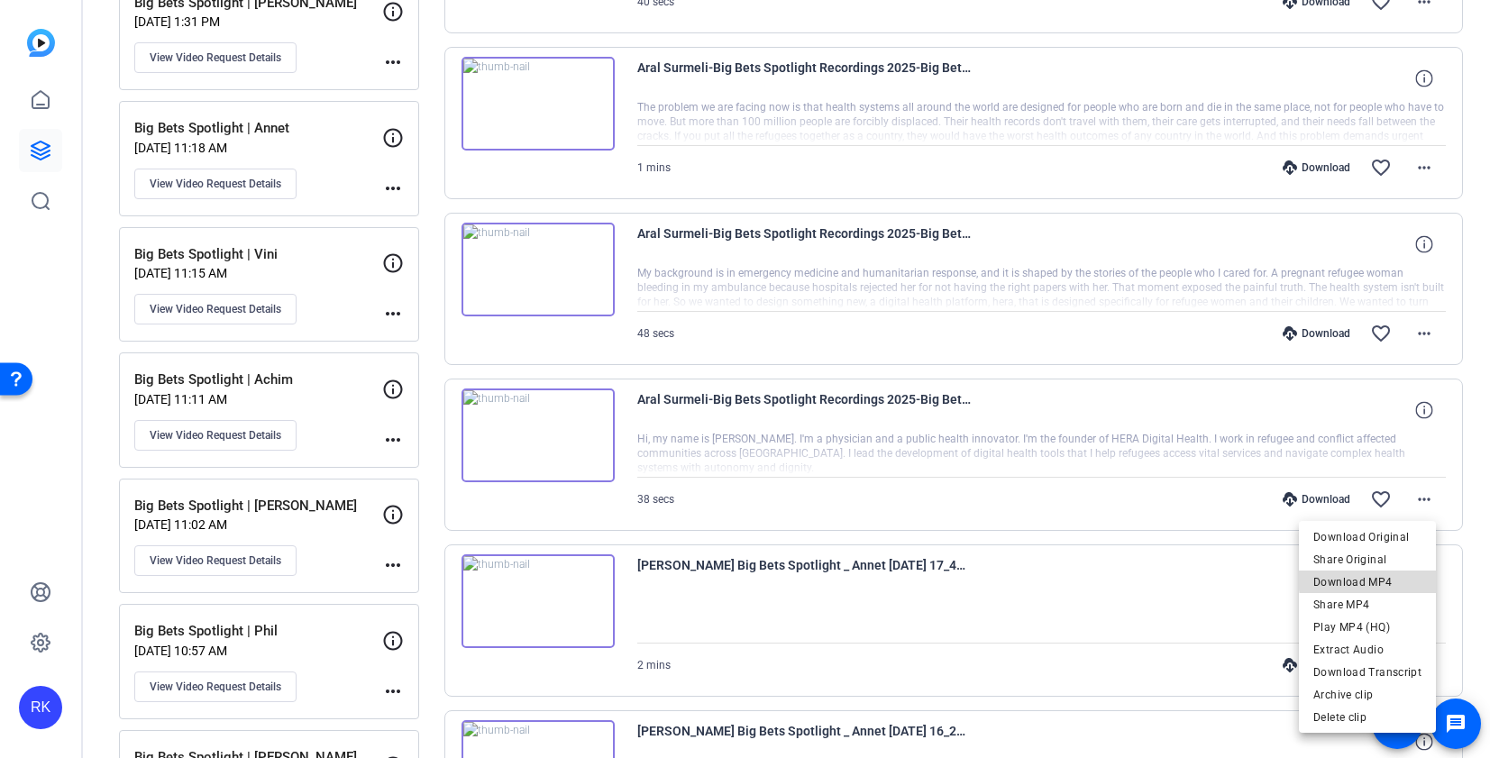
click at [1387, 577] on span "Download MP4" at bounding box center [1368, 582] width 108 height 22
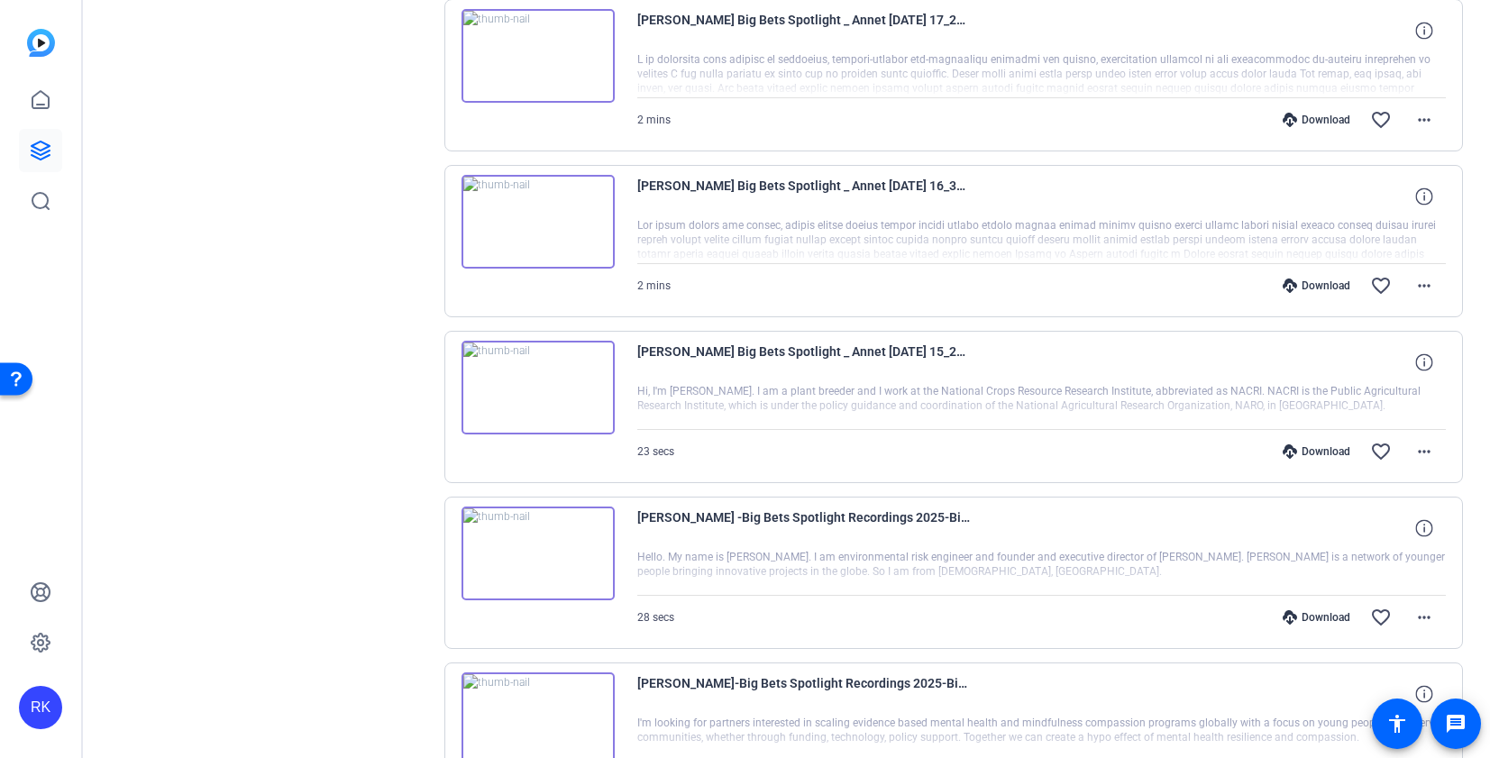
scroll to position [2858, 0]
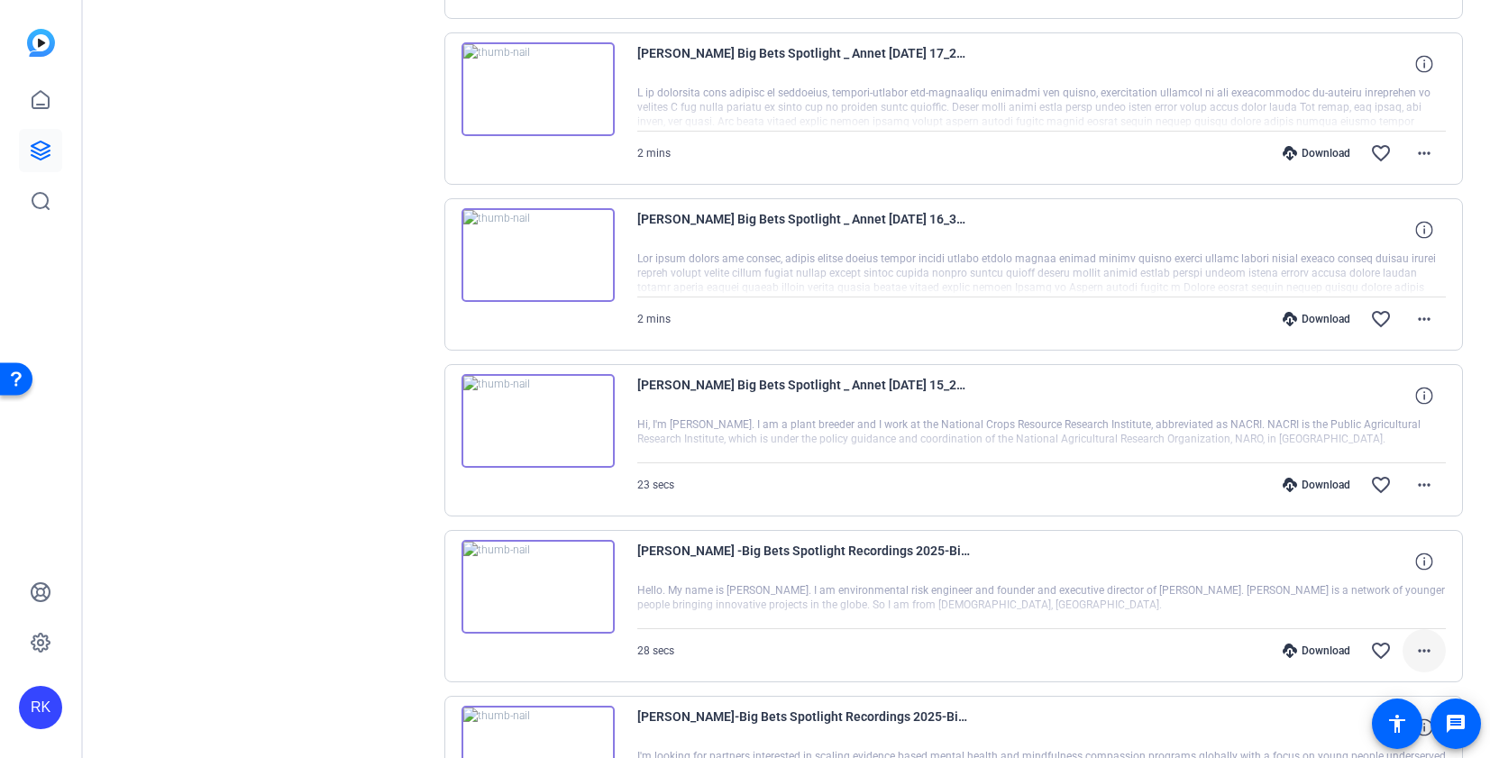
click at [1387, 651] on mat-icon "more_horiz" at bounding box center [1425, 651] width 22 height 22
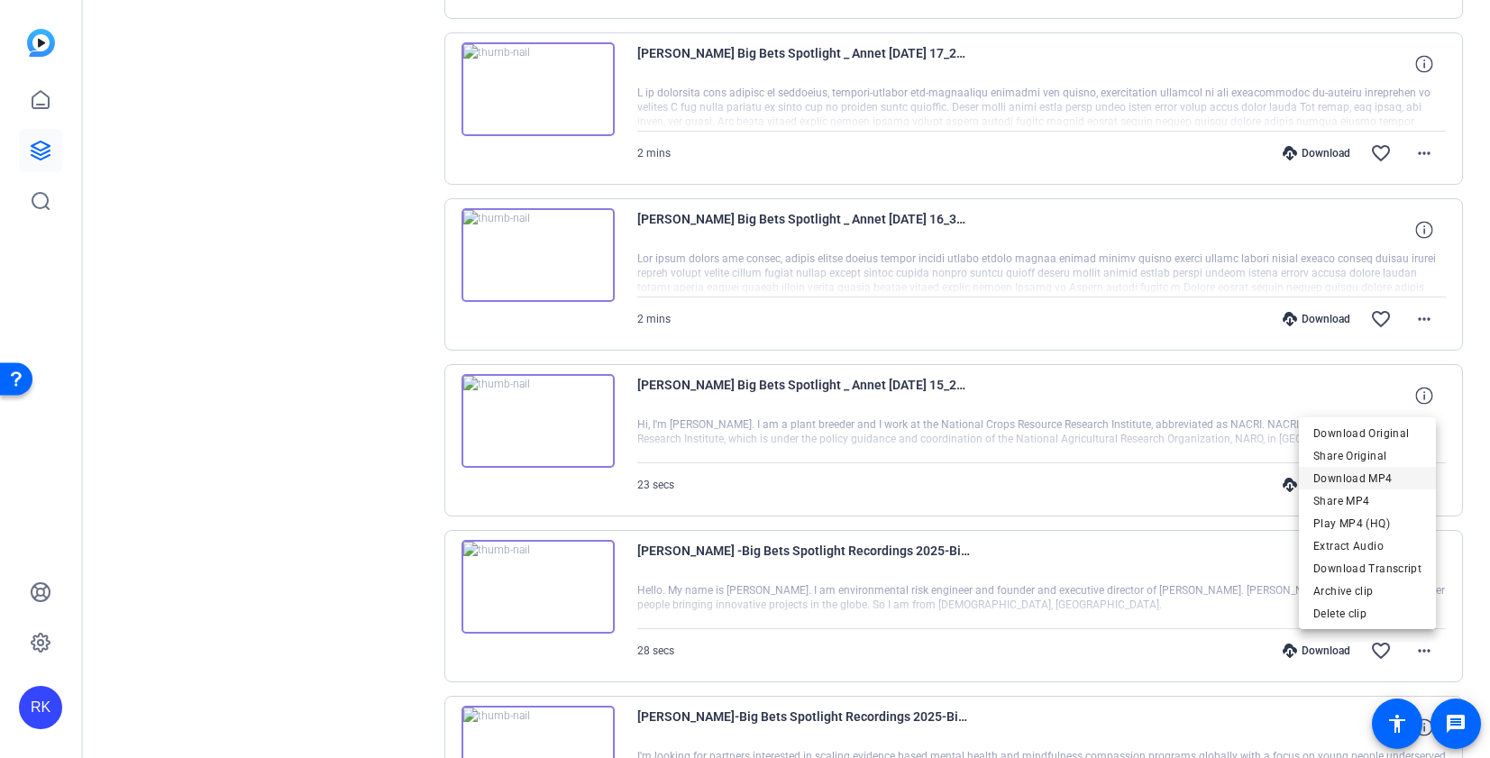
click at [1382, 477] on span "Download MP4" at bounding box center [1368, 479] width 108 height 22
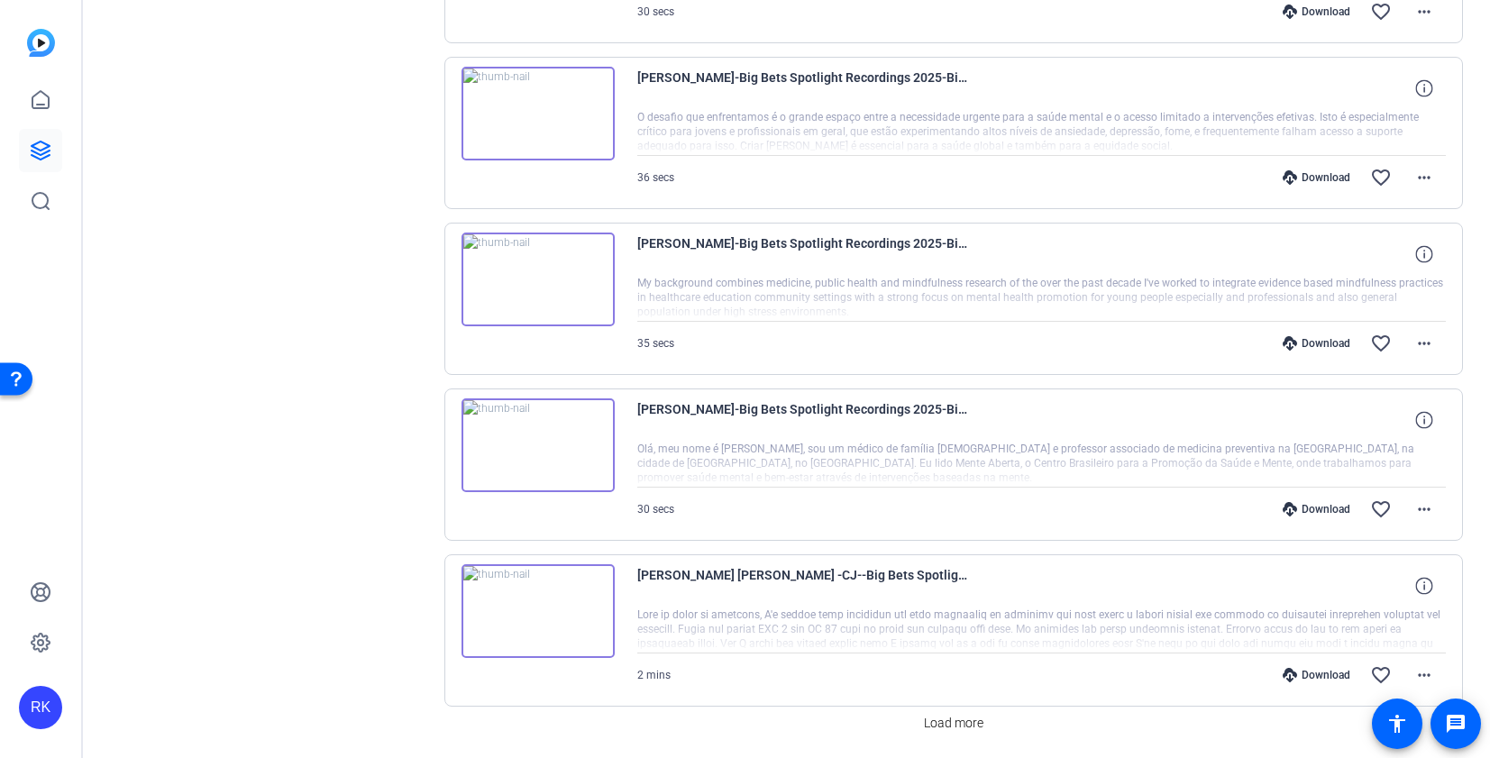
scroll to position [4554, 0]
